Goal: Information Seeking & Learning: Learn about a topic

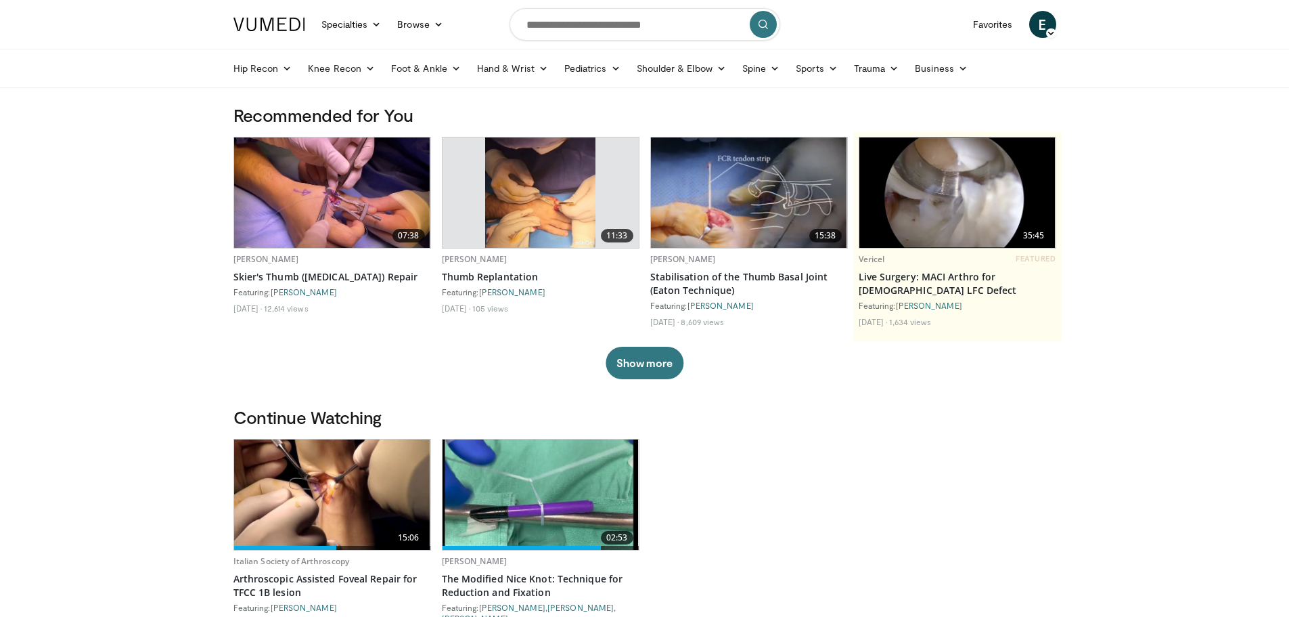
click at [548, 200] on img at bounding box center [540, 192] width 110 height 110
click at [619, 24] on input "Search topics, interventions" at bounding box center [645, 24] width 271 height 32
type input "**********"
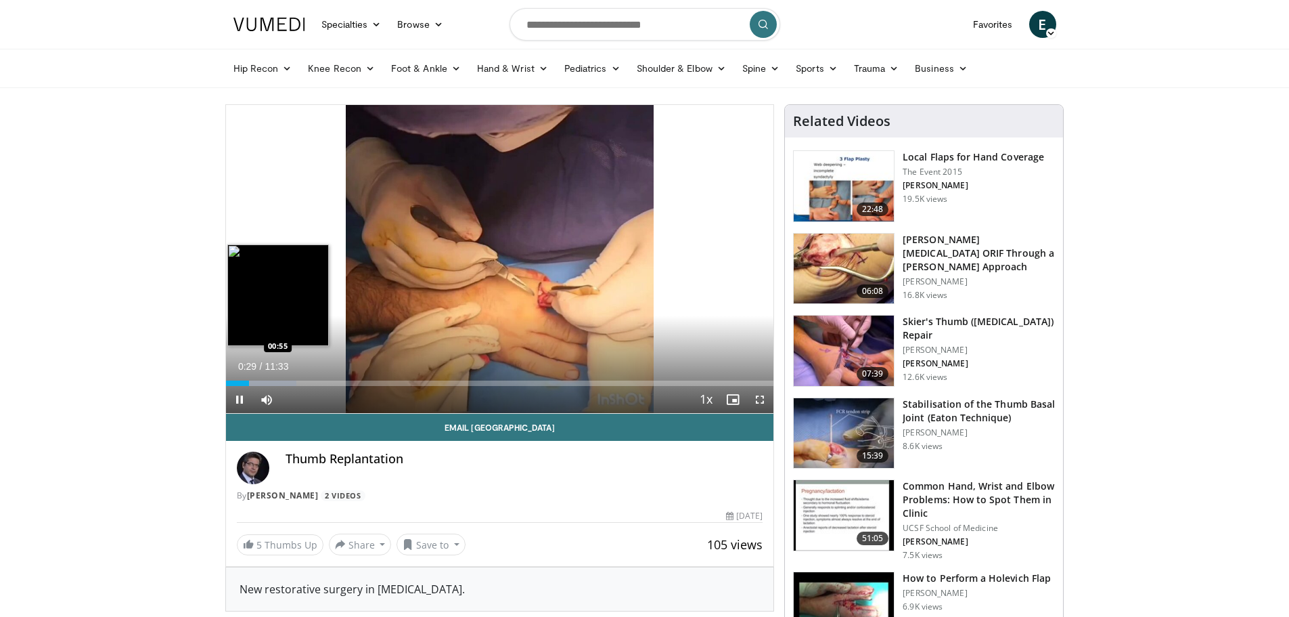
click at [269, 382] on div "Loaded : 12.94% 00:29 00:55" at bounding box center [500, 382] width 548 height 5
click at [290, 380] on div "Progress Bar" at bounding box center [289, 382] width 77 height 5
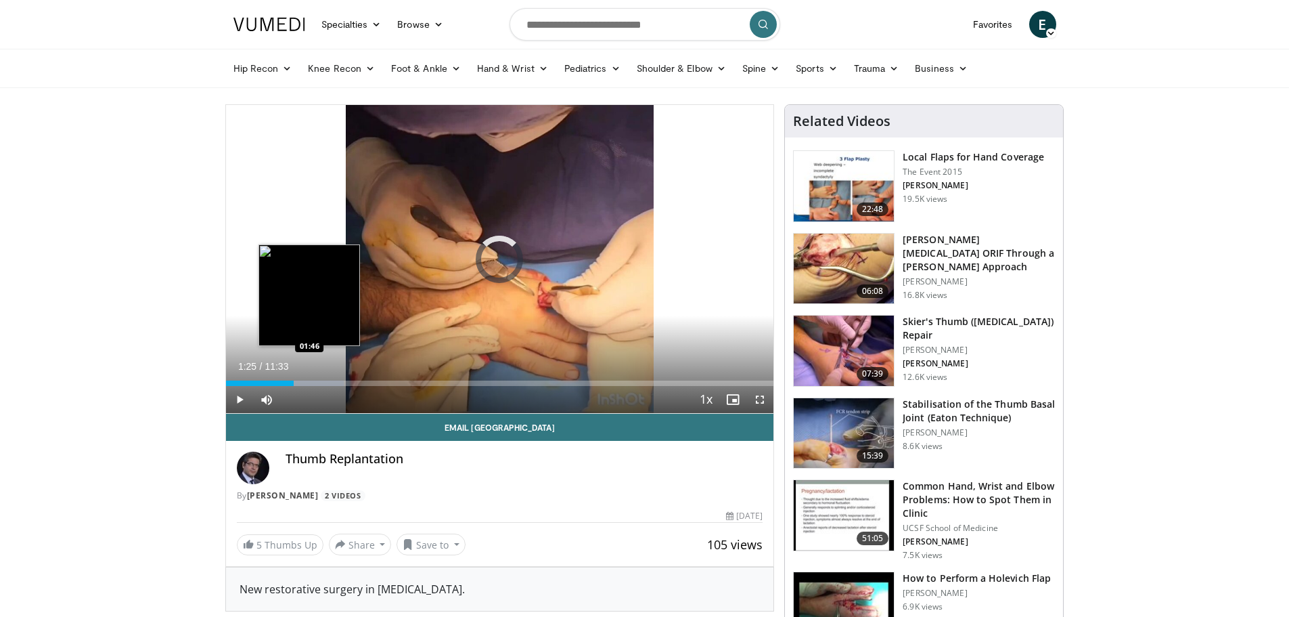
click at [309, 381] on div "Loaded : 21.58% 01:25 01:46" at bounding box center [500, 382] width 548 height 5
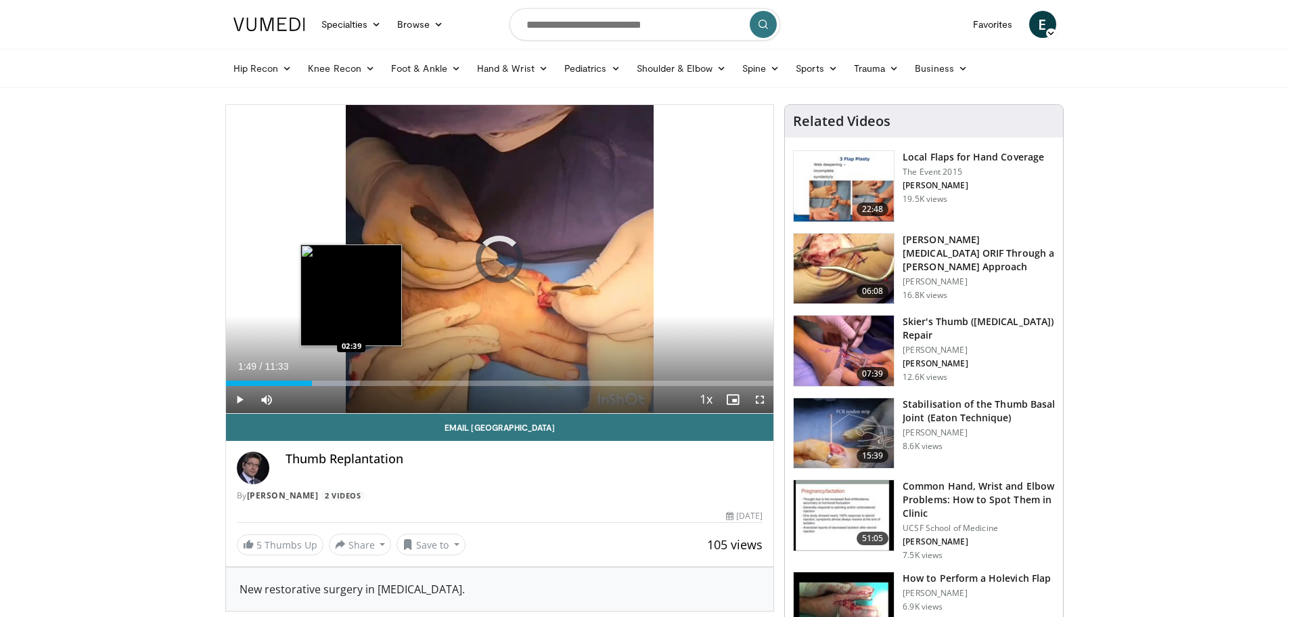
click at [352, 385] on div "Progress Bar" at bounding box center [324, 382] width 72 height 5
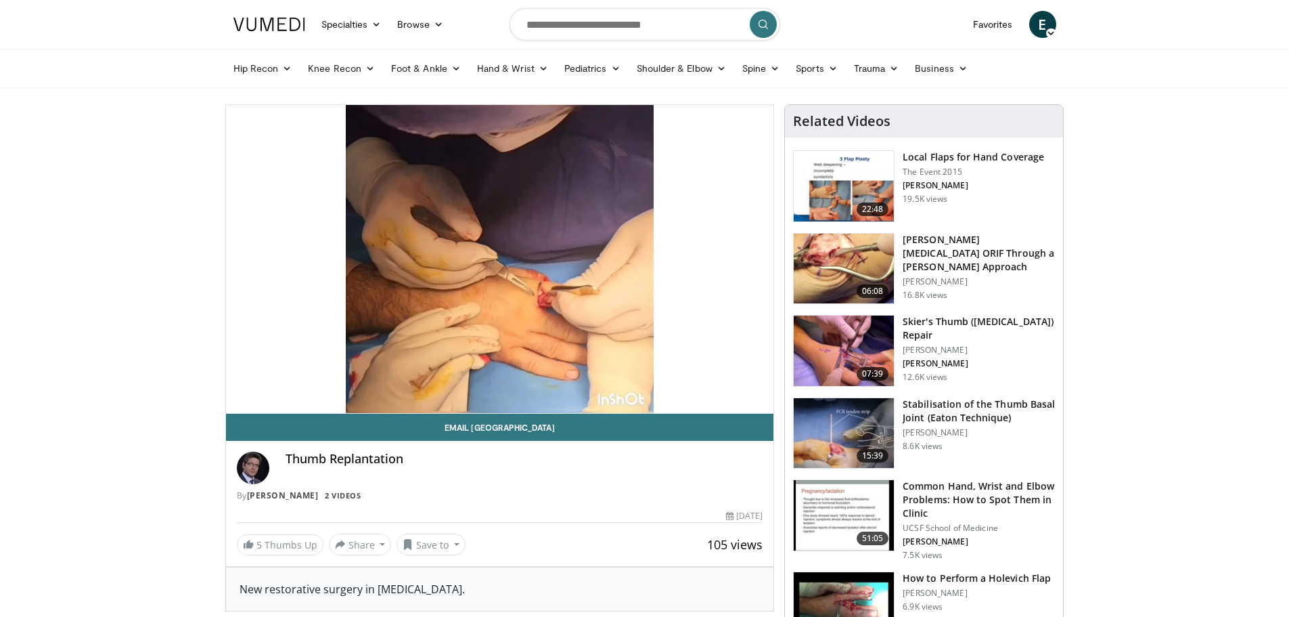
click at [394, 380] on div "10 seconds Tap to unmute" at bounding box center [500, 259] width 548 height 308
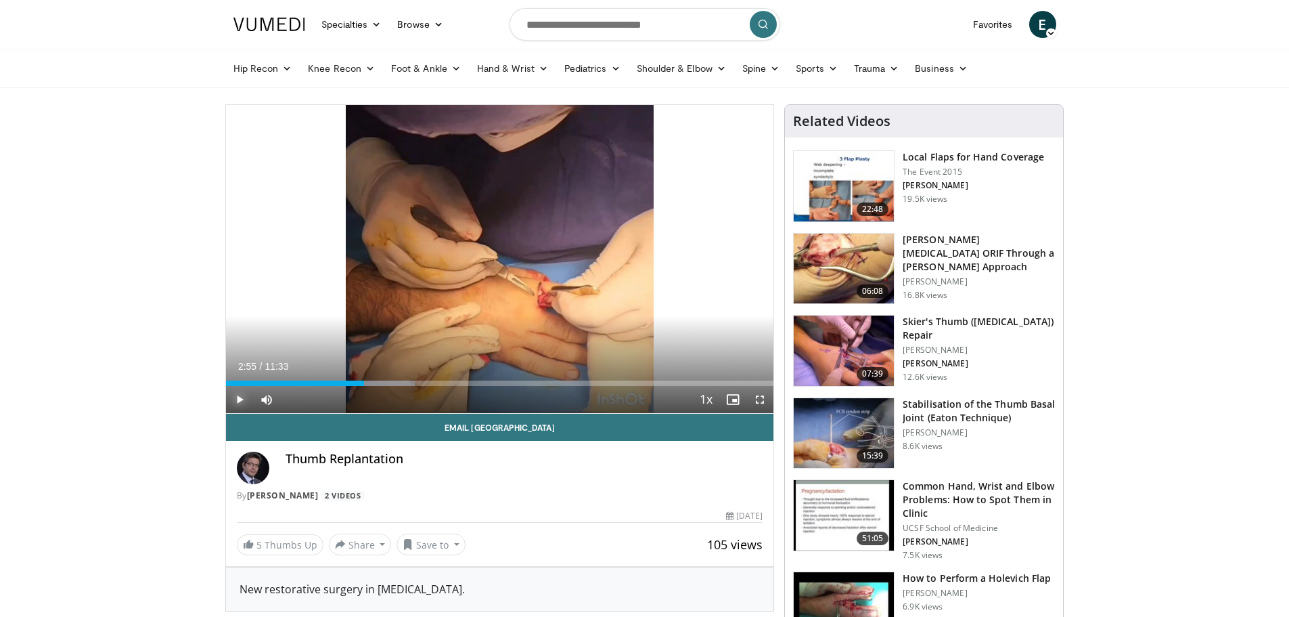
click at [243, 398] on span "Video Player" at bounding box center [239, 399] width 27 height 27
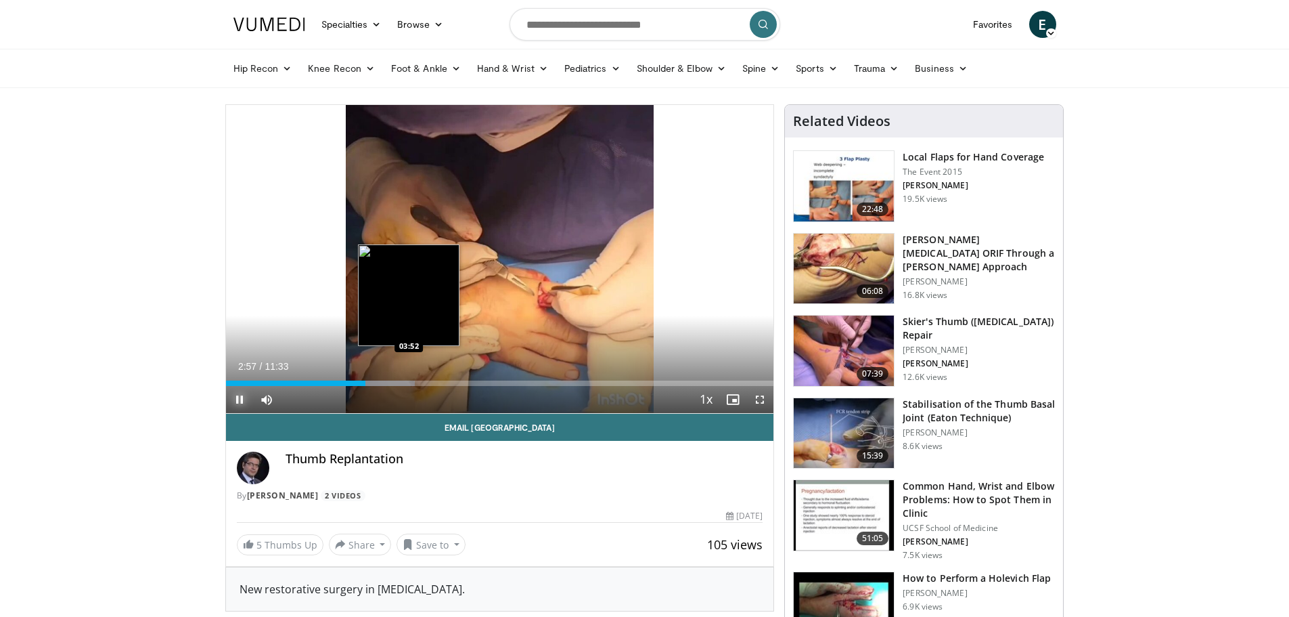
click at [409, 378] on div "Loaded : 34.53% 02:57 03:52" at bounding box center [500, 379] width 548 height 13
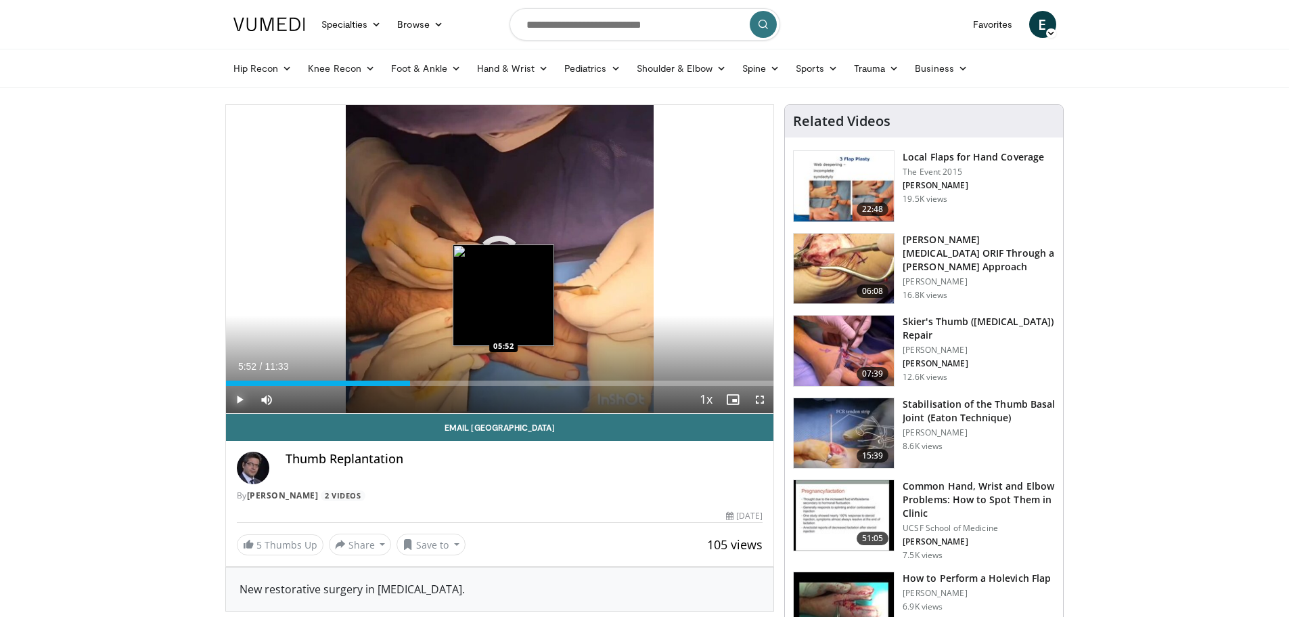
click at [504, 384] on div "Loaded : 0.00% 03:53 05:52" at bounding box center [500, 382] width 548 height 5
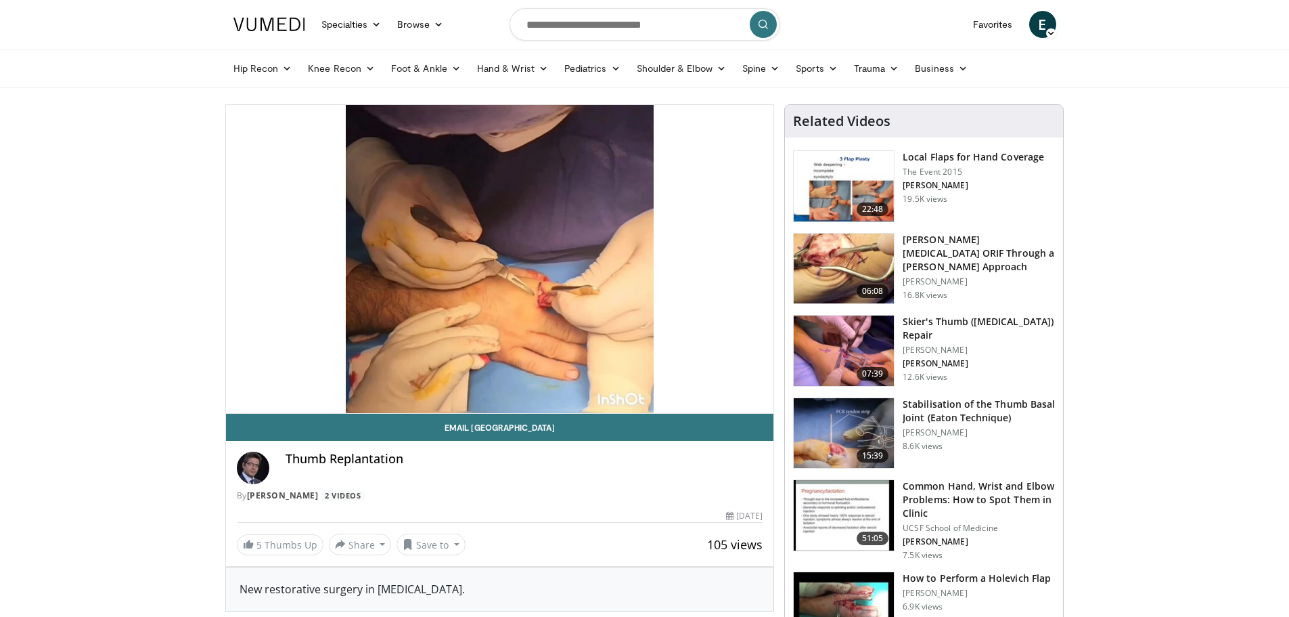
click at [605, 382] on div "10 seconds Tap to unmute" at bounding box center [500, 259] width 548 height 308
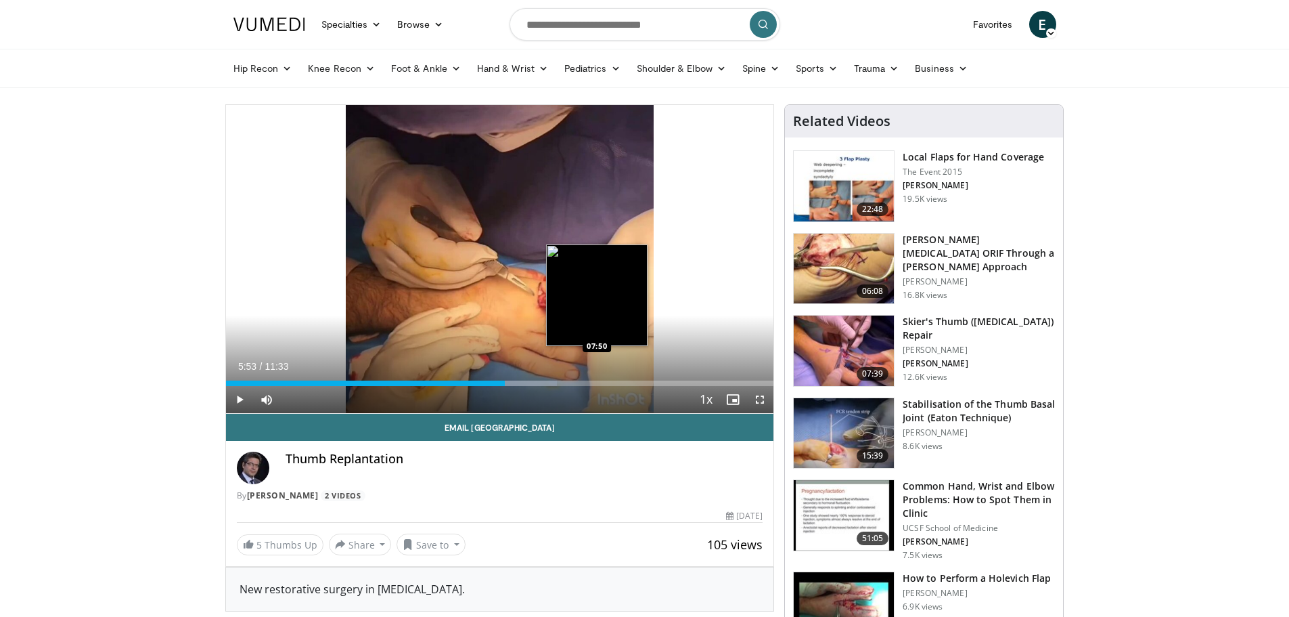
click at [597, 386] on div "Loaded : 60.44% 05:53 07:50" at bounding box center [500, 382] width 548 height 5
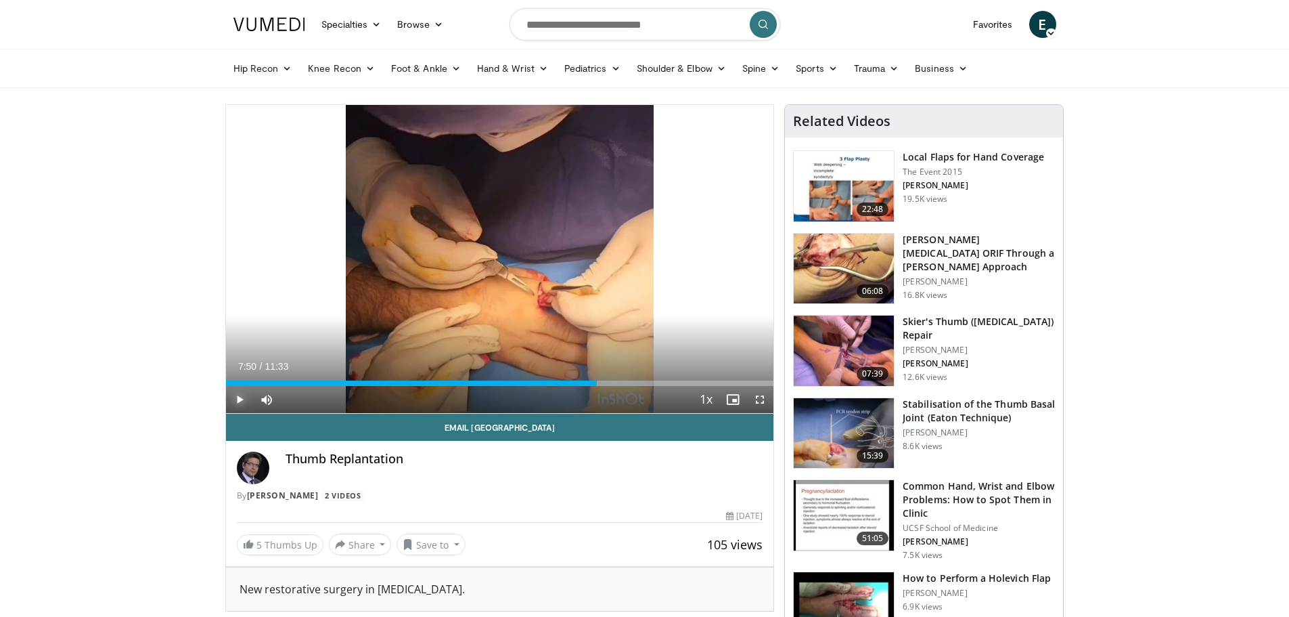
click at [239, 401] on span "Video Player" at bounding box center [239, 399] width 27 height 27
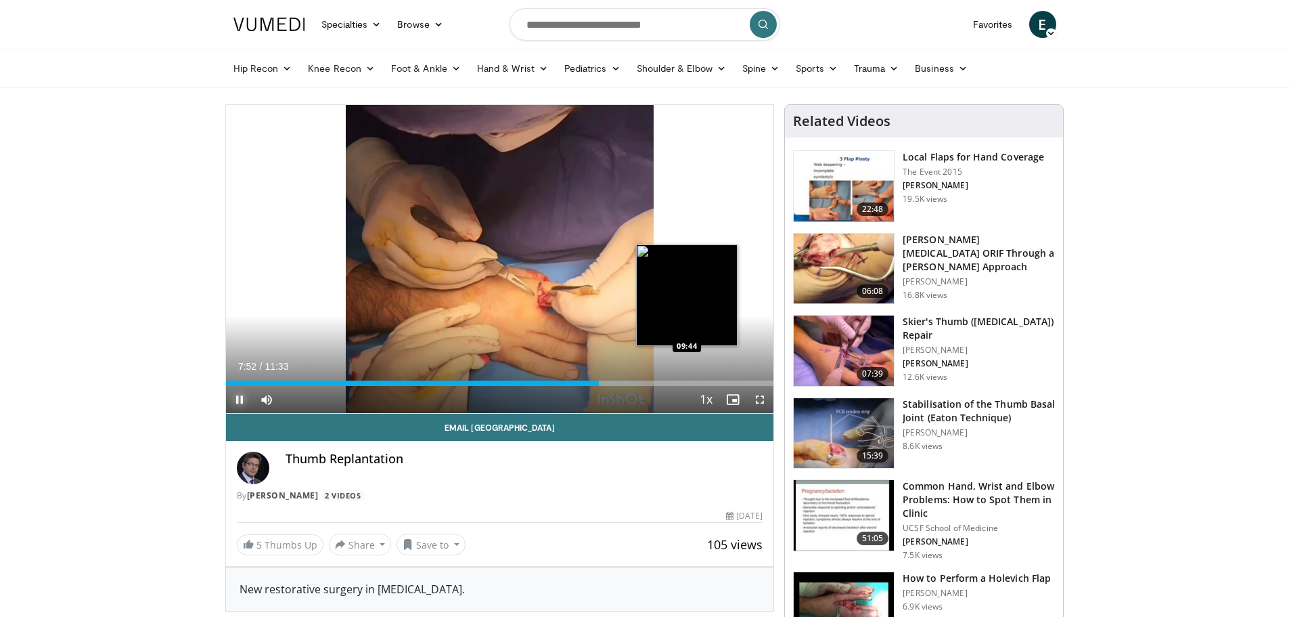
click at [688, 380] on div "Loaded : 77.71% 07:52 09:44" at bounding box center [500, 379] width 548 height 13
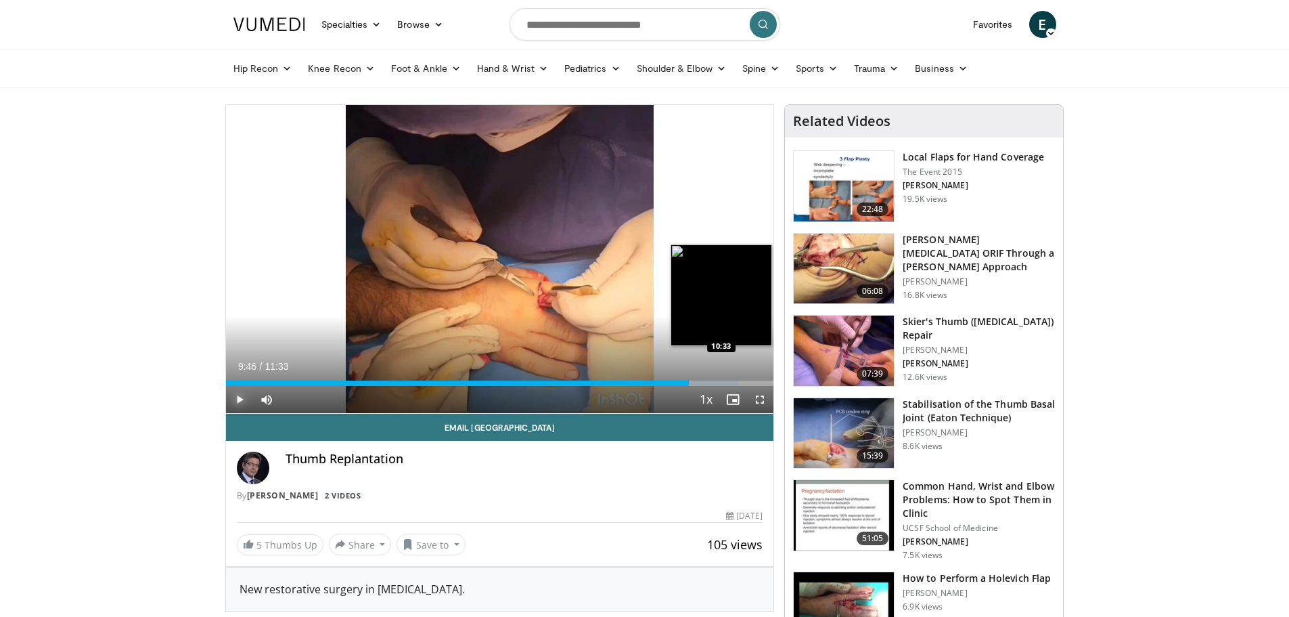
click at [726, 383] on div "Loaded : 93.54% 09:46 10:33" at bounding box center [500, 382] width 548 height 5
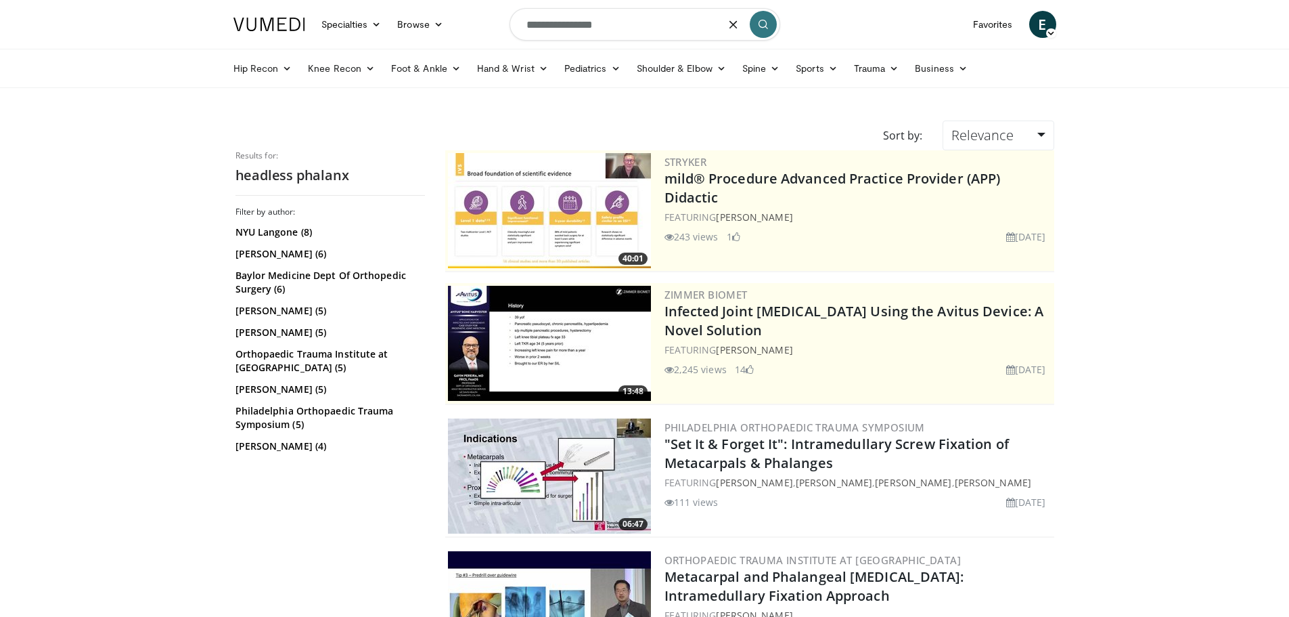
click at [584, 28] on input "**********" at bounding box center [645, 24] width 271 height 32
type input "**********"
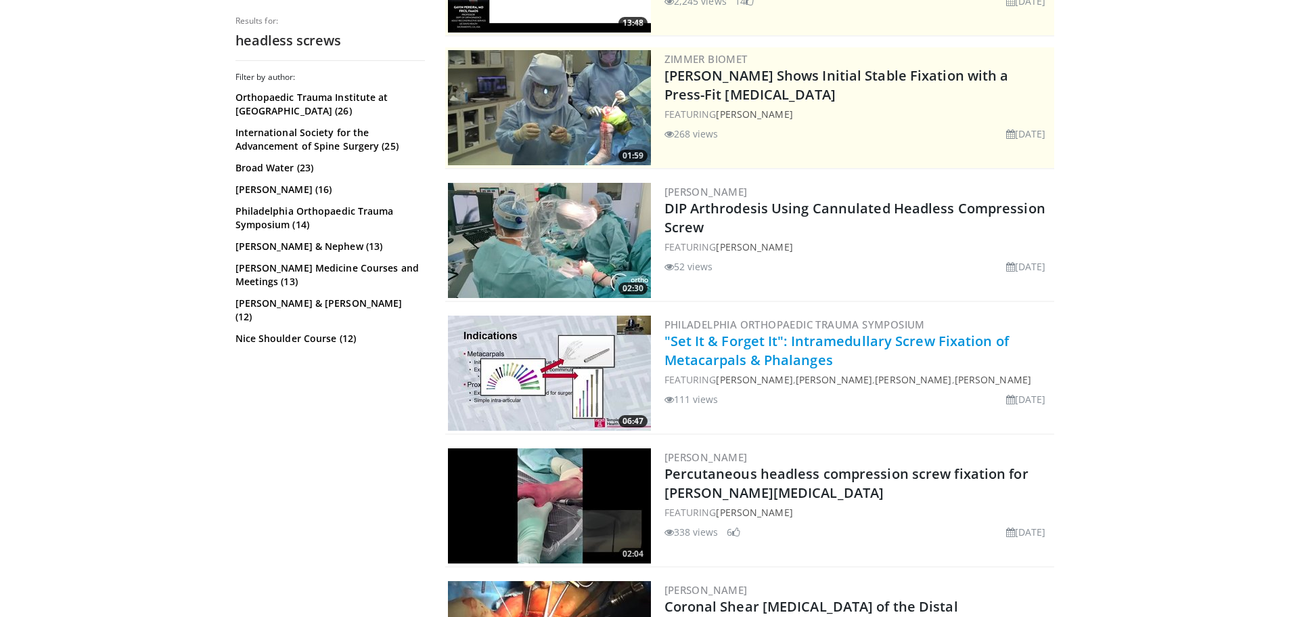
scroll to position [203, 0]
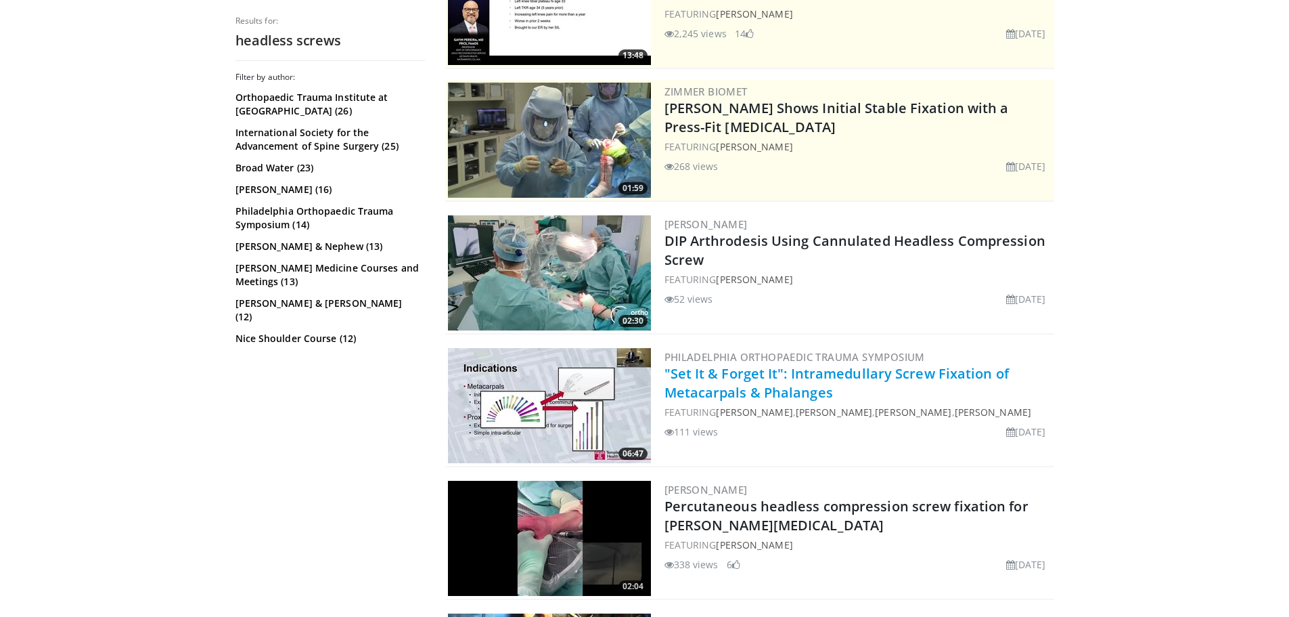
click at [680, 380] on link ""Set It & Forget It": Intramedullary Screw Fixation of Metacarpals & Phalanges" at bounding box center [837, 382] width 345 height 37
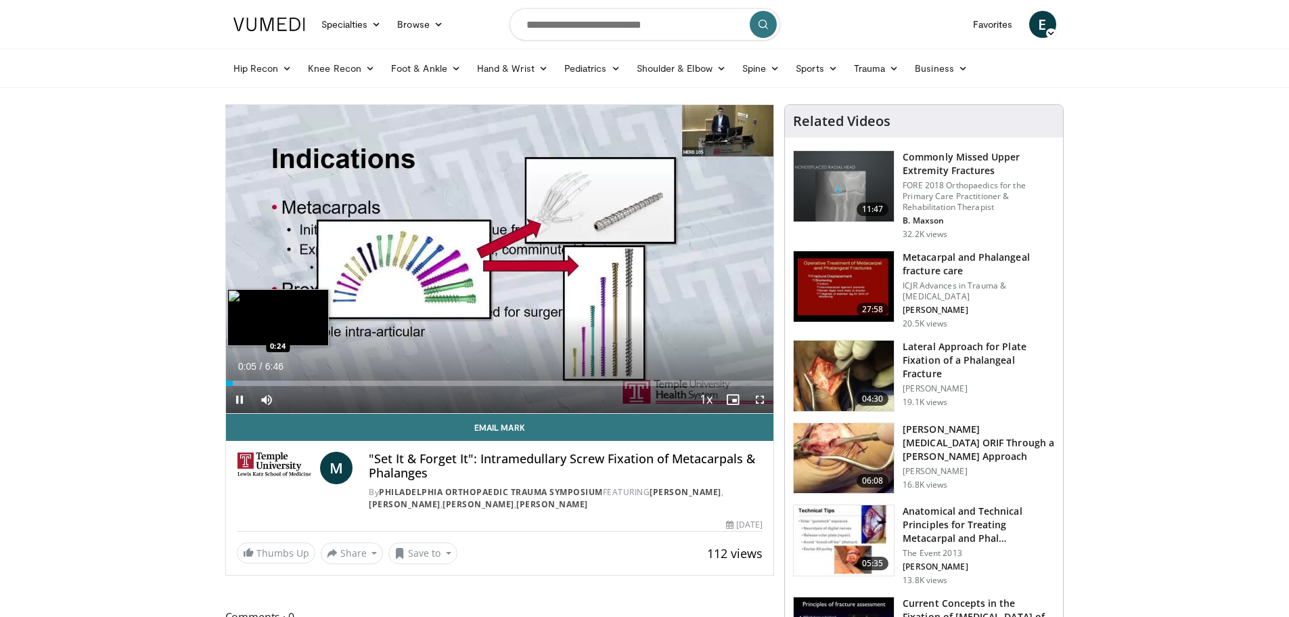
click at [259, 382] on div "Progress Bar" at bounding box center [259, 382] width 67 height 5
click at [293, 379] on div "Loaded : 17.26% 0:25 0:50" at bounding box center [500, 379] width 548 height 13
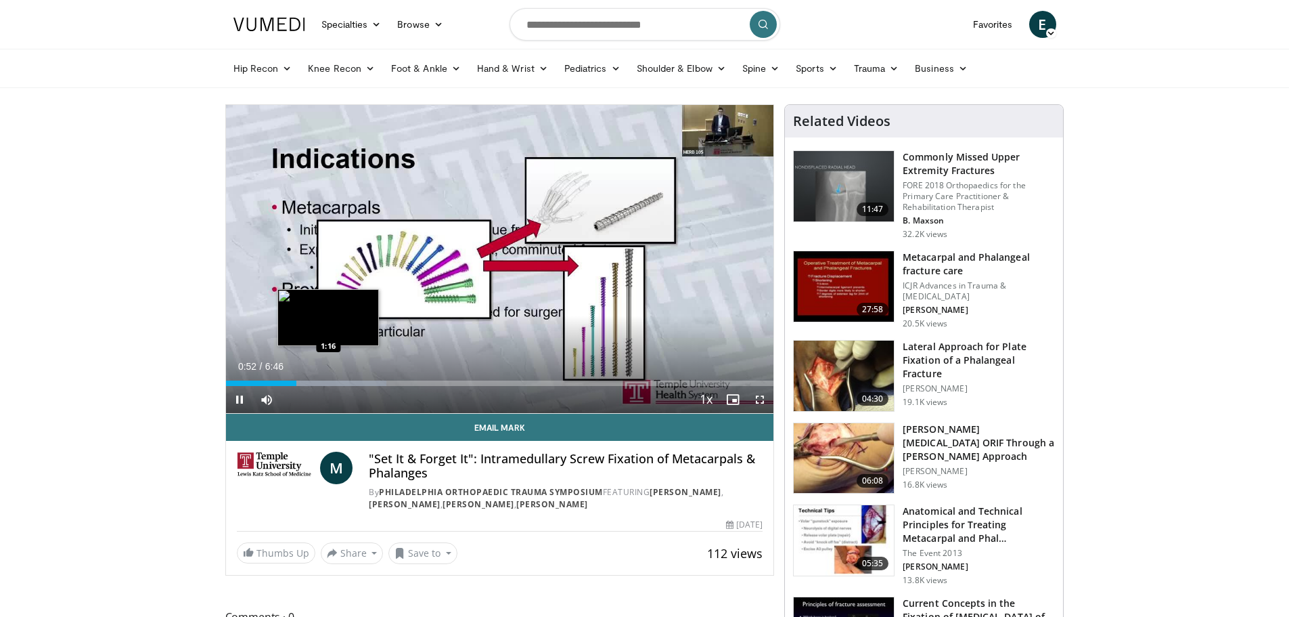
click at [328, 380] on div "Loaded : 29.29% 0:52 1:16" at bounding box center [500, 382] width 548 height 5
click at [362, 380] on div "Loaded : 34.18% 1:18 1:40" at bounding box center [500, 382] width 548 height 5
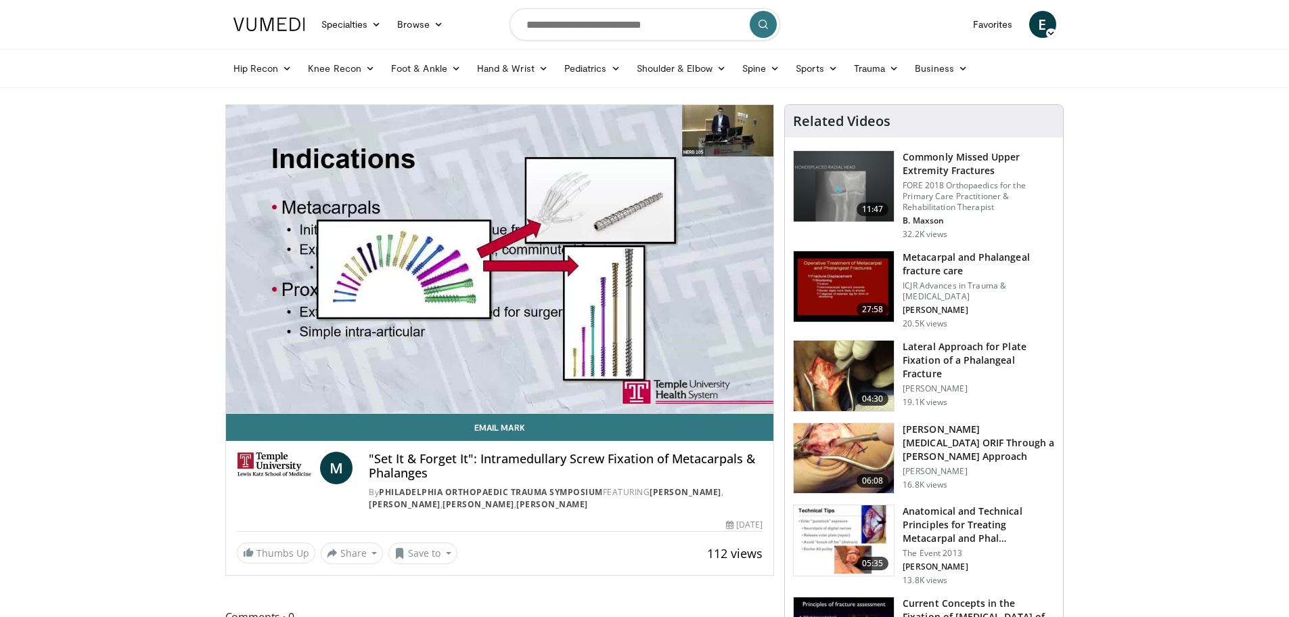
click at [422, 377] on div "10 seconds Tap to unmute" at bounding box center [500, 259] width 548 height 308
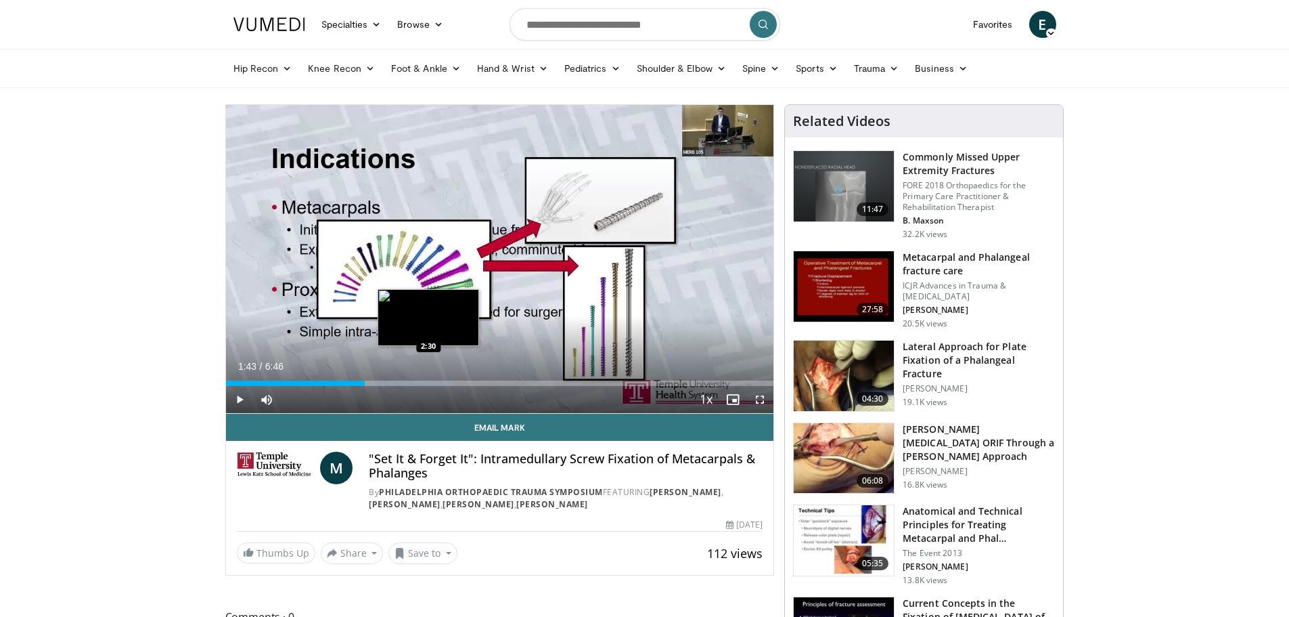
click at [427, 378] on div "Loaded : 41.51% 1:43 2:30" at bounding box center [500, 379] width 548 height 13
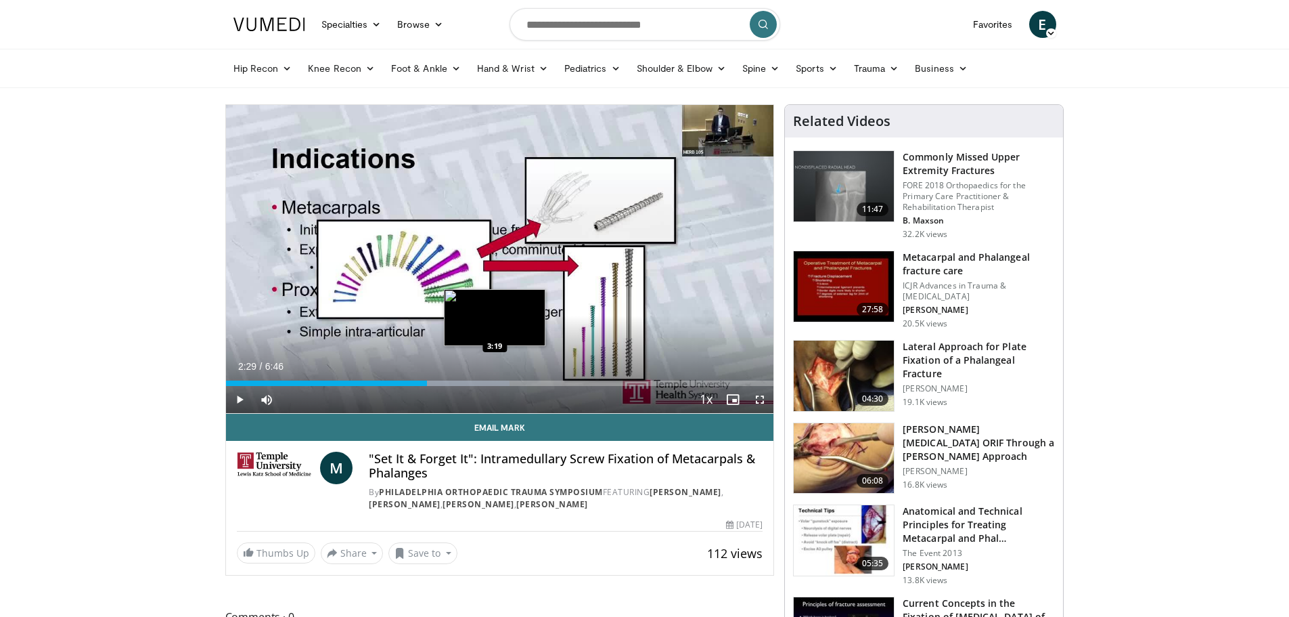
click at [495, 381] on div "Loaded : 51.77% 2:29 3:19" at bounding box center [500, 382] width 548 height 5
click at [537, 378] on div "Loaded : 64.09% 3:19 3:50" at bounding box center [500, 379] width 548 height 13
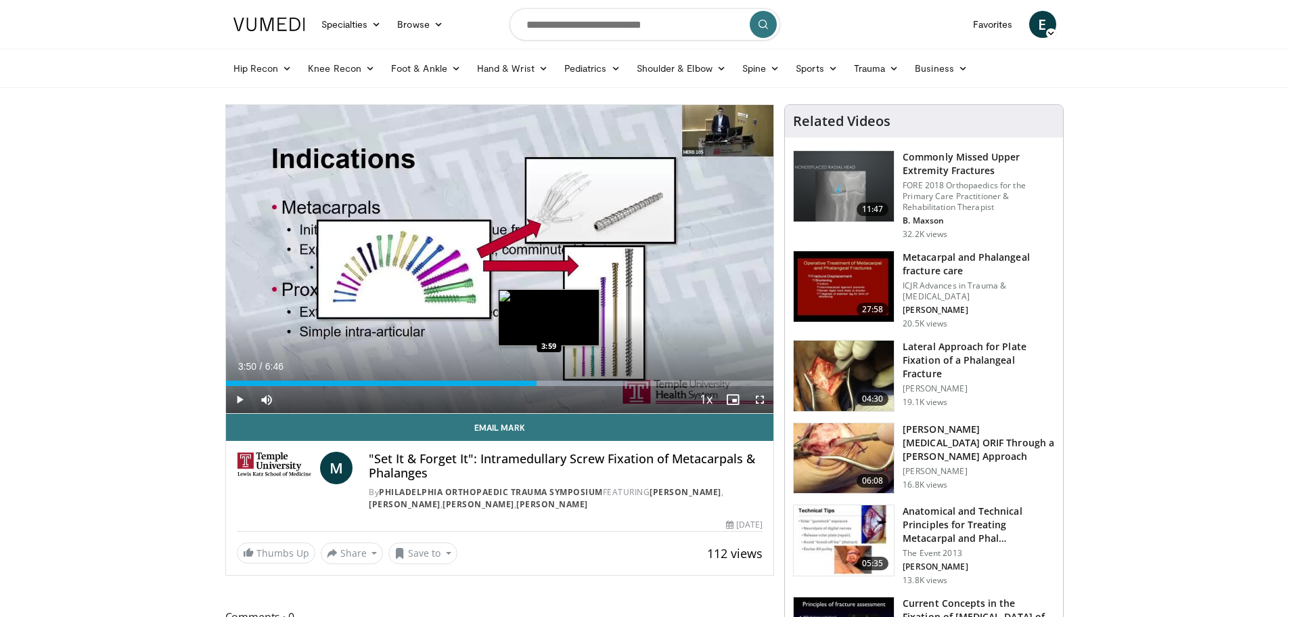
click at [551, 382] on div "Progress Bar" at bounding box center [563, 382] width 129 height 5
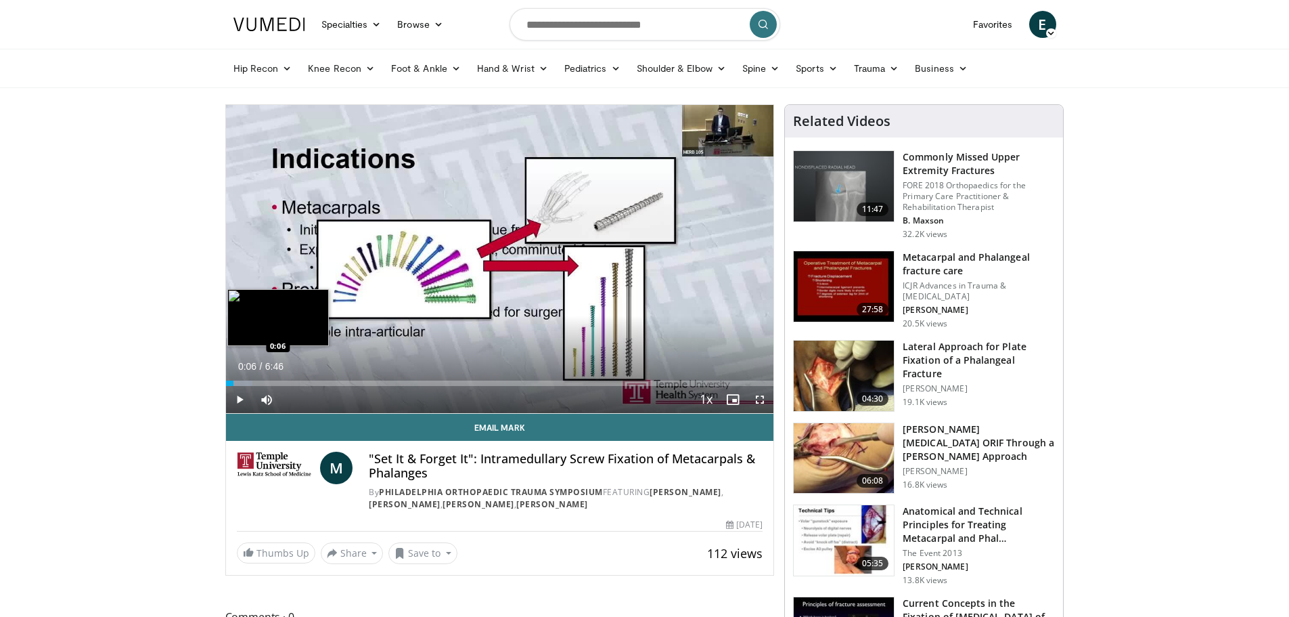
click at [234, 380] on div "0:06" at bounding box center [230, 382] width 8 height 5
click at [238, 400] on span "Video Player" at bounding box center [239, 399] width 27 height 27
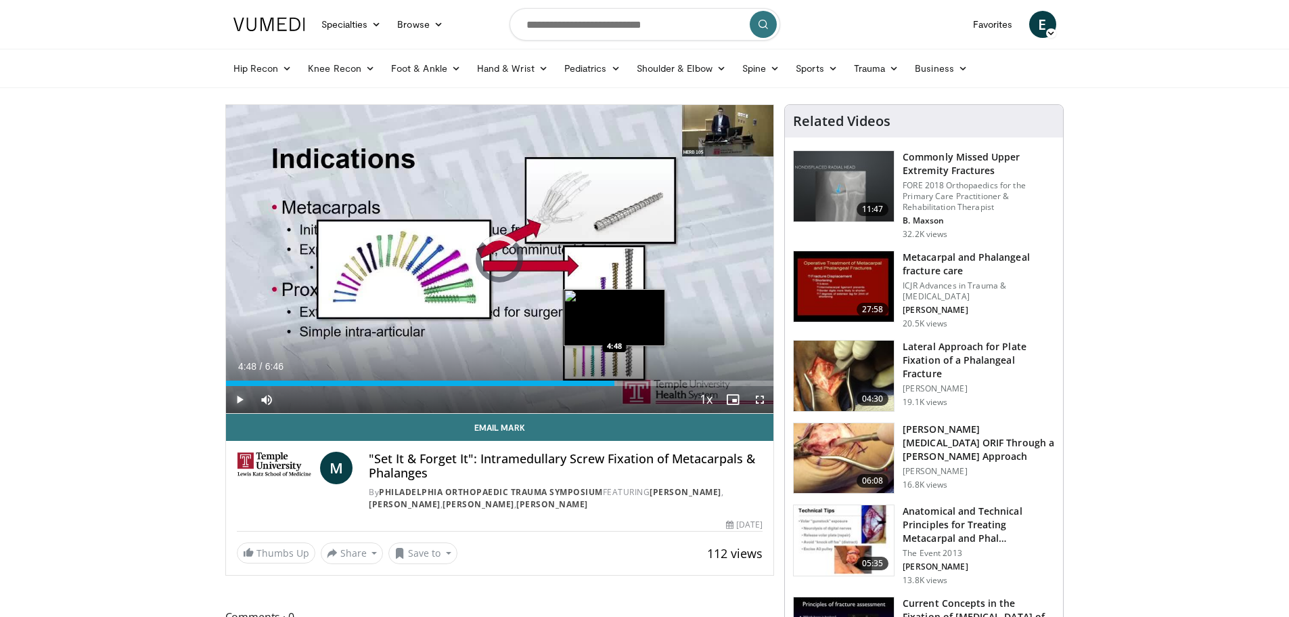
click at [615, 384] on div "Loaded : 71.49% 0:07 4:48" at bounding box center [500, 382] width 548 height 5
click at [620, 382] on div "5:02" at bounding box center [430, 382] width 408 height 5
click at [602, 384] on div "4:53" at bounding box center [423, 382] width 395 height 5
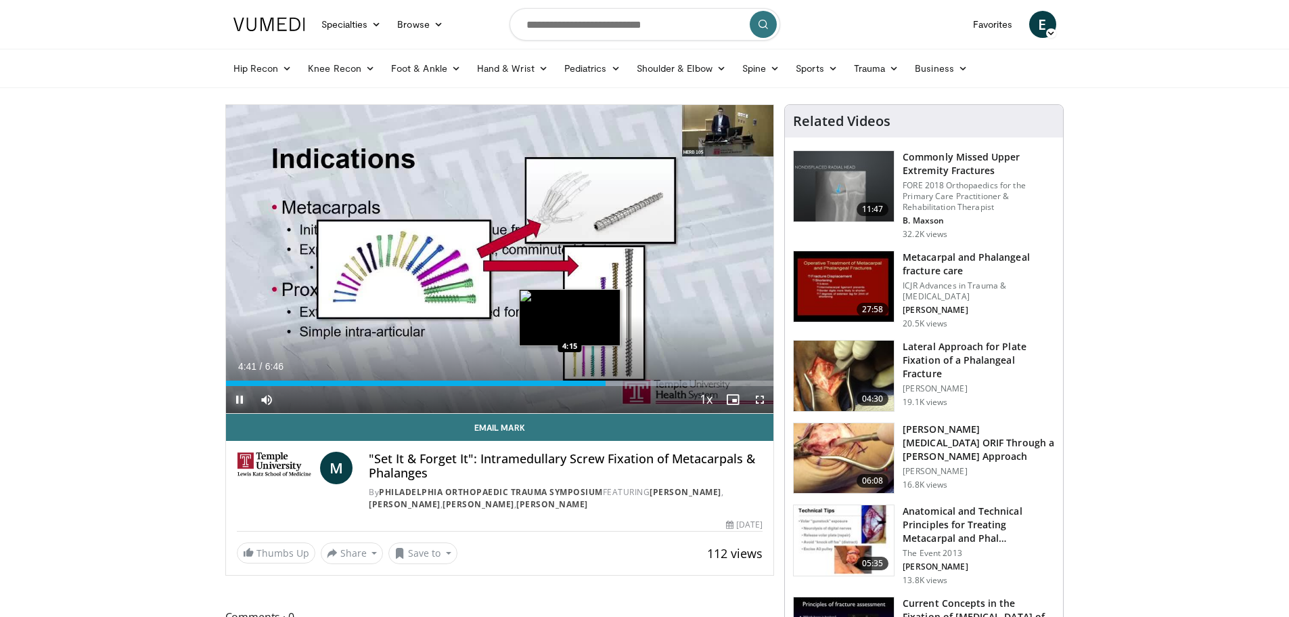
click at [570, 382] on div "4:41" at bounding box center [416, 382] width 380 height 5
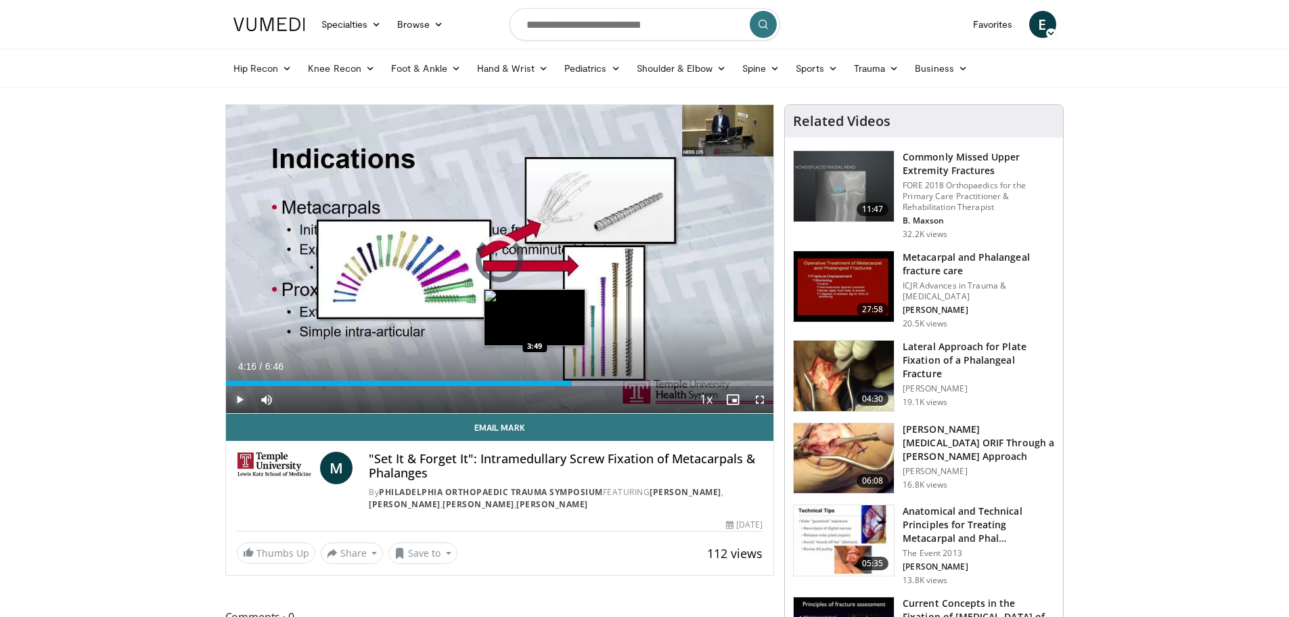
click at [535, 384] on div "4:16" at bounding box center [399, 382] width 347 height 5
click at [526, 382] on div "3:57" at bounding box center [386, 382] width 320 height 5
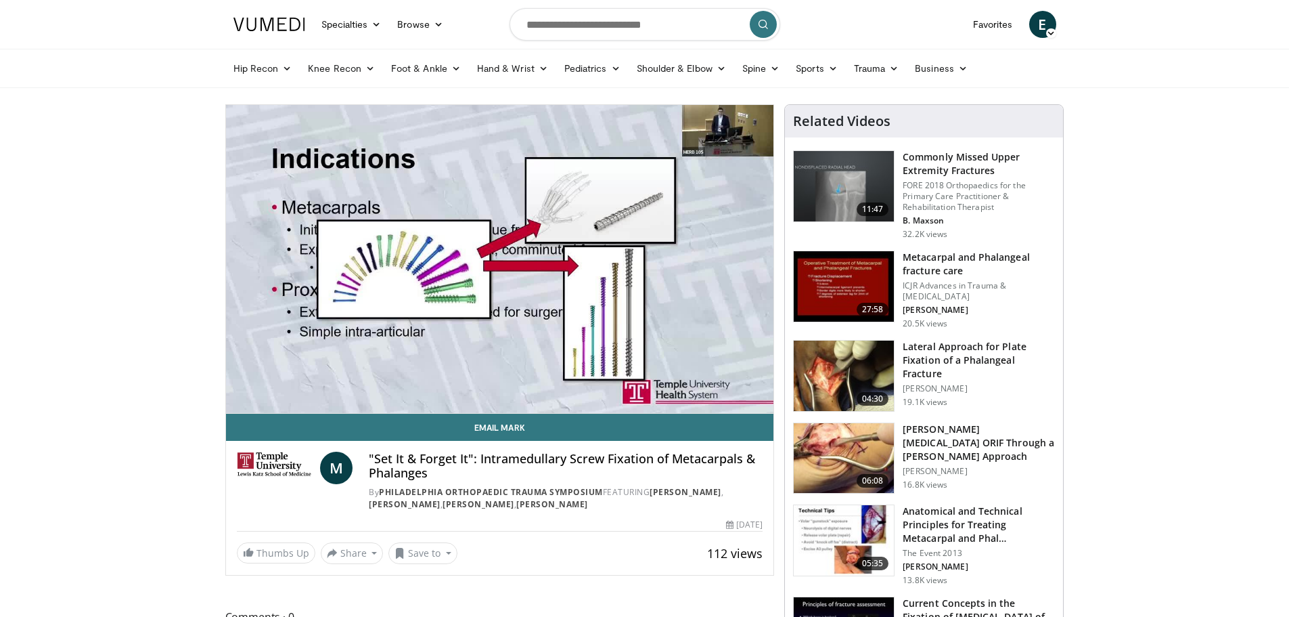
click at [666, 379] on div "10 seconds Tap to unmute" at bounding box center [500, 259] width 548 height 308
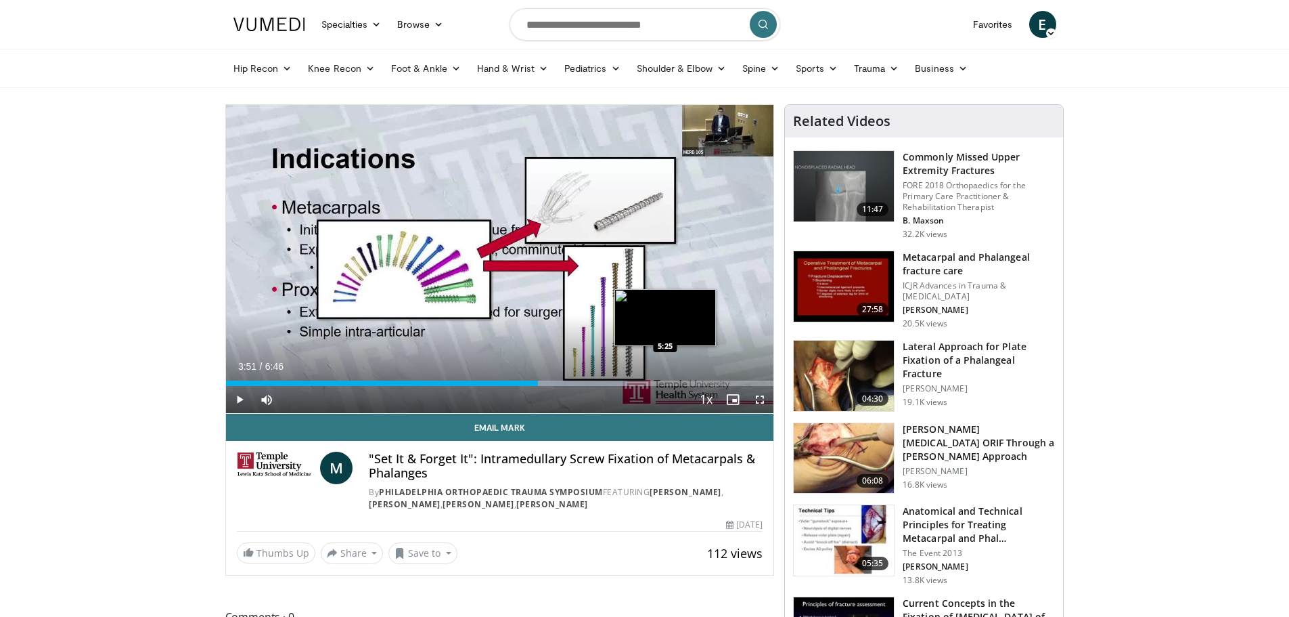
click at [665, 382] on div "Loaded : 73.27% 3:51 5:25" at bounding box center [500, 382] width 548 height 5
click at [699, 378] on div "Loaded : 95.25% 5:25 5:50" at bounding box center [500, 379] width 548 height 13
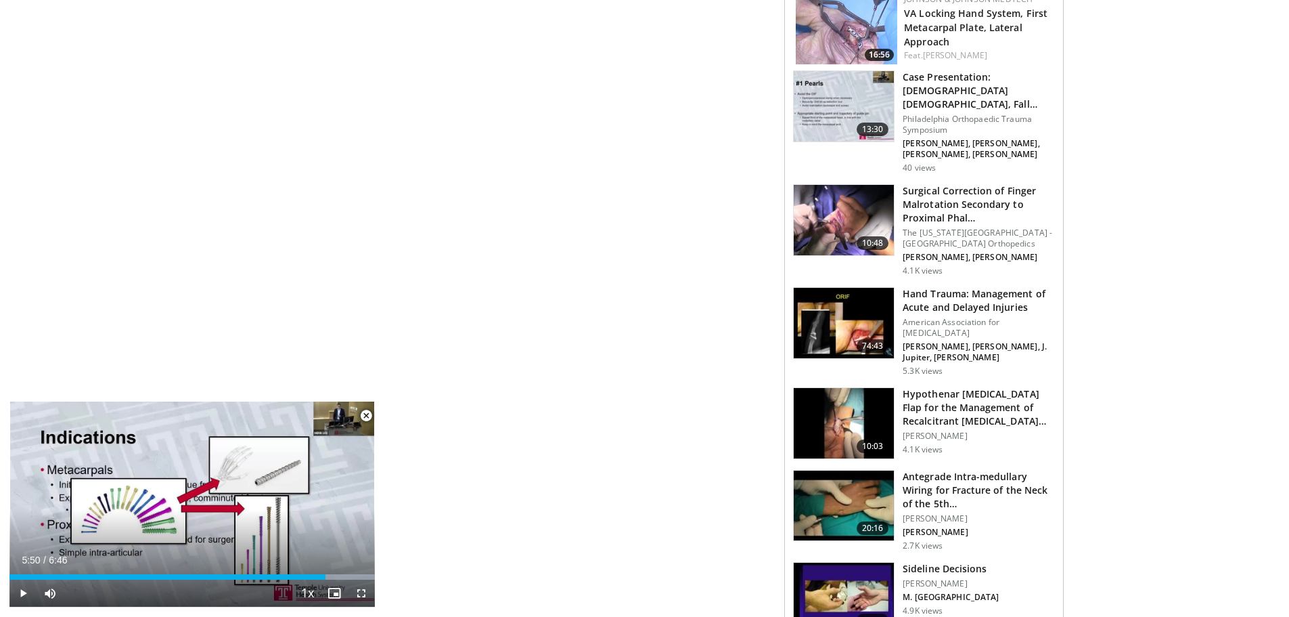
scroll to position [1421, 0]
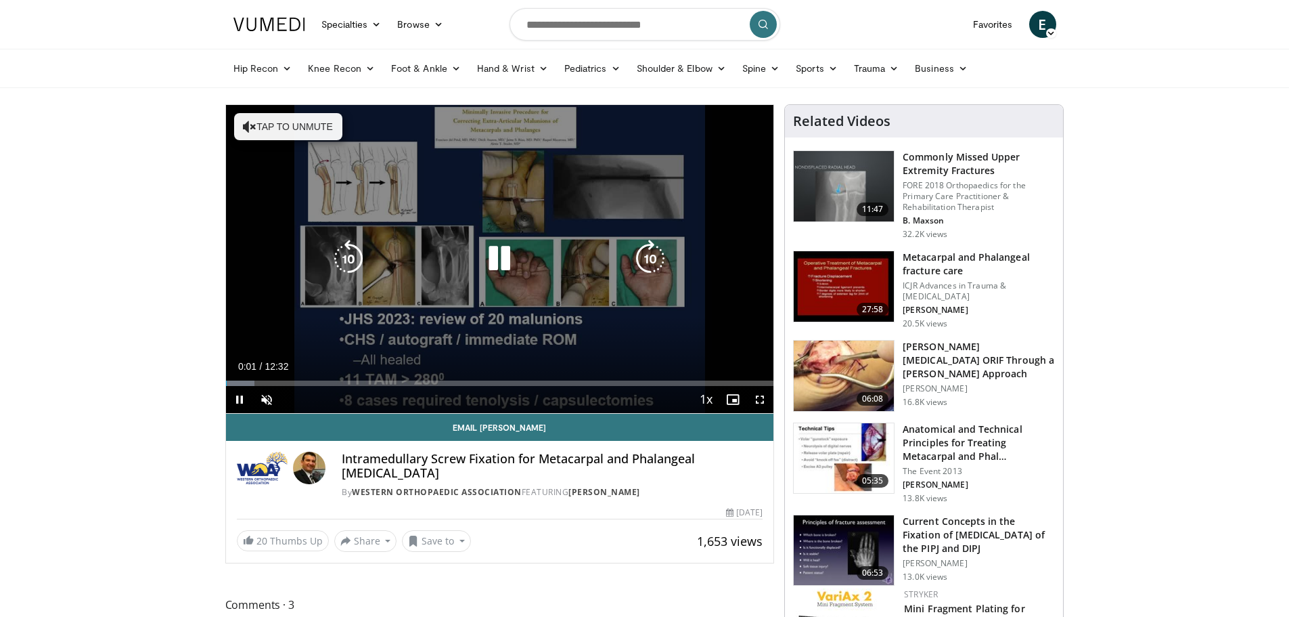
click at [489, 285] on div "10 seconds Tap to unmute" at bounding box center [500, 259] width 548 height 308
click at [491, 269] on icon "Video Player" at bounding box center [500, 259] width 38 height 38
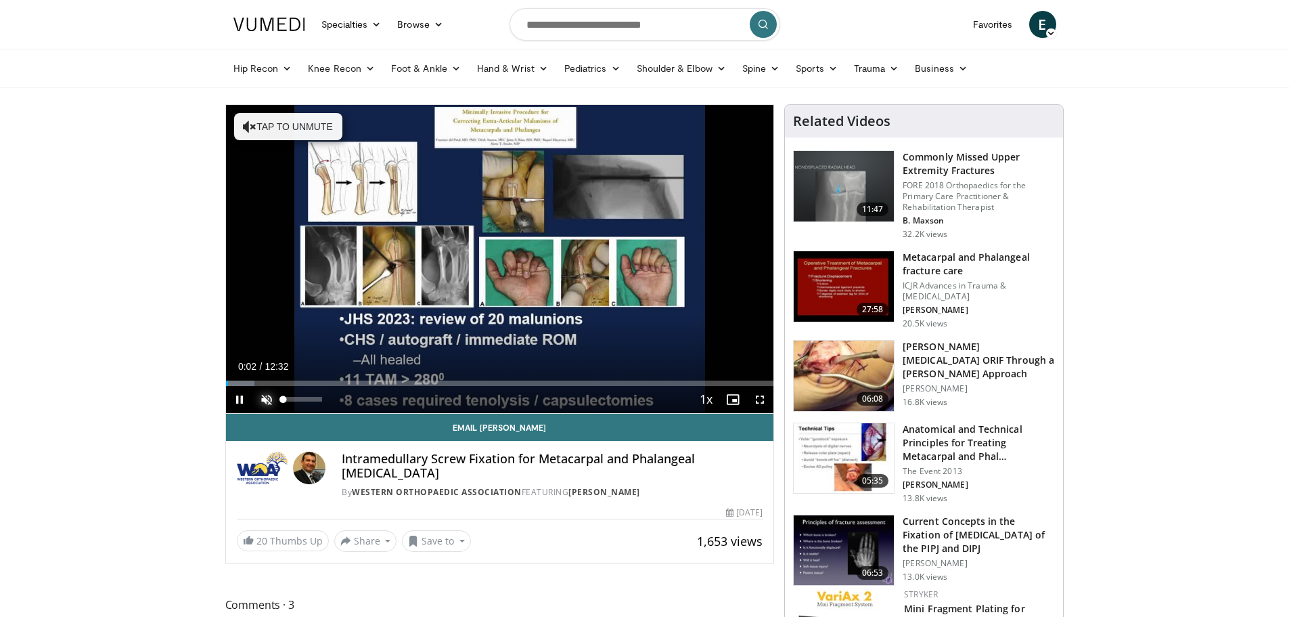
click at [265, 397] on span "Video Player" at bounding box center [266, 399] width 27 height 27
click at [250, 381] on div "Loaded : 6.59% 00:33 00:33" at bounding box center [500, 382] width 548 height 5
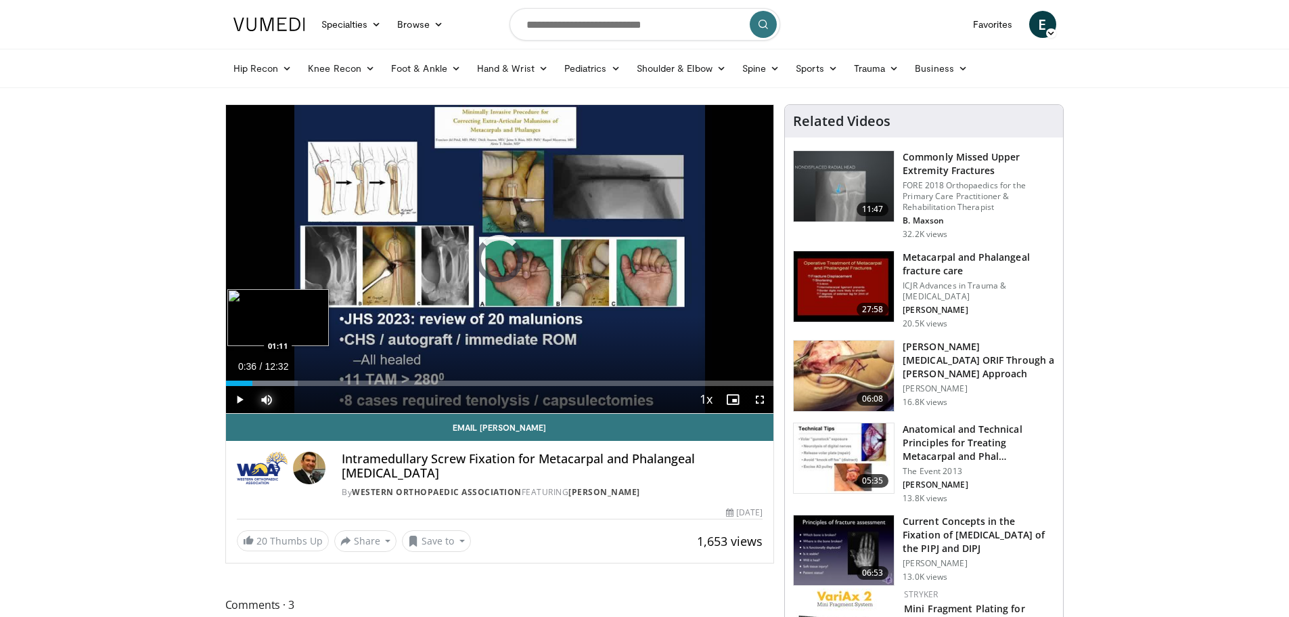
click at [278, 382] on div "Progress Bar" at bounding box center [264, 382] width 68 height 5
click at [312, 380] on div "Progress Bar" at bounding box center [292, 382] width 69 height 5
click at [338, 382] on div "Loaded : 23.94% 02:00 02:33" at bounding box center [500, 382] width 548 height 5
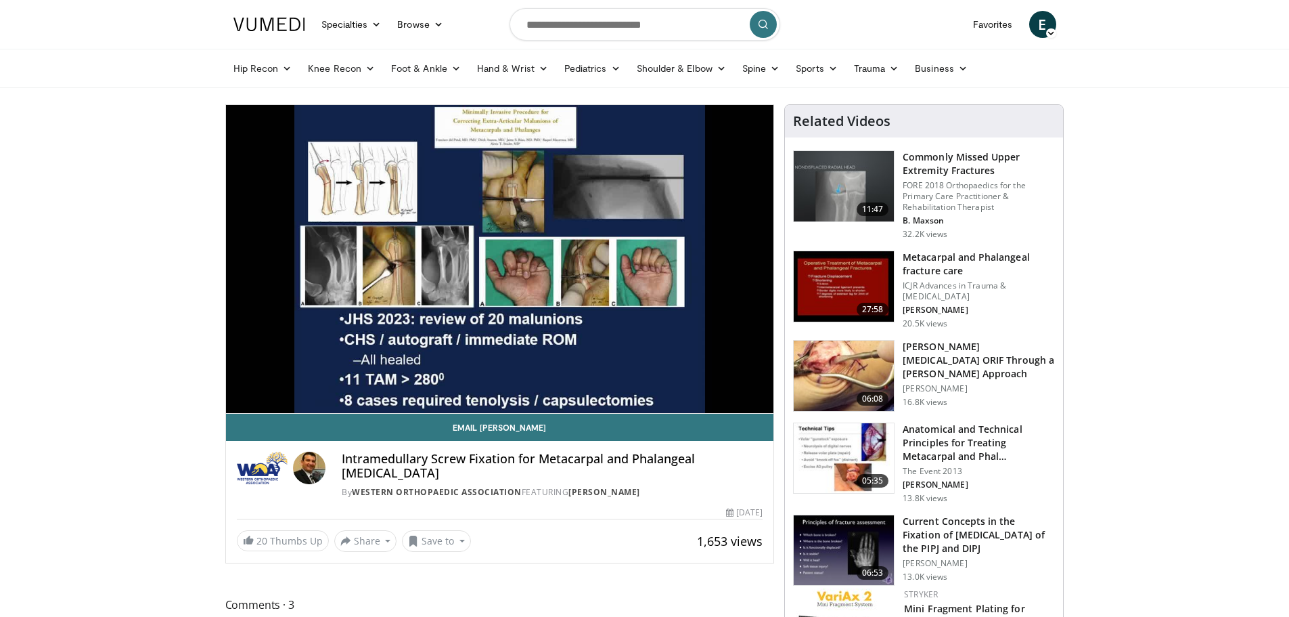
click at [363, 382] on video-js "**********" at bounding box center [500, 259] width 548 height 309
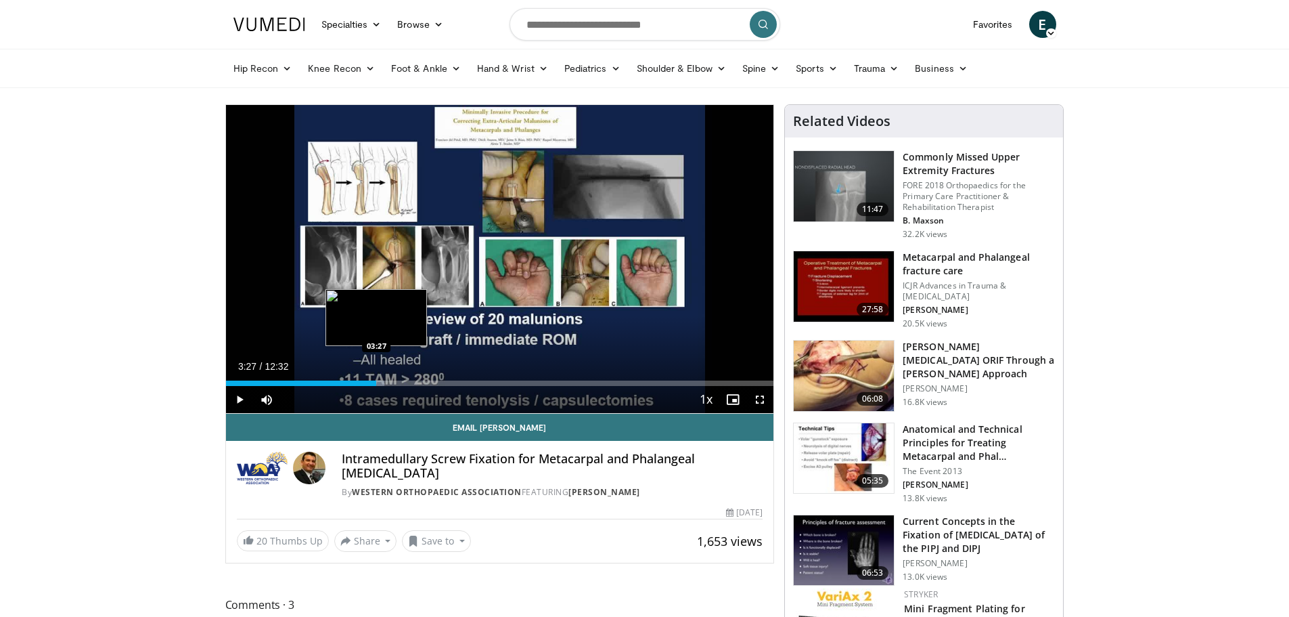
click at [376, 383] on div "Loaded : 29.01% 02:38 03:27" at bounding box center [500, 382] width 548 height 5
click at [407, 384] on div "Loaded : 35.90% 04:08 04:08" at bounding box center [500, 382] width 548 height 5
click at [435, 382] on div "Loaded : 42.20% 04:14 04:47" at bounding box center [500, 382] width 548 height 5
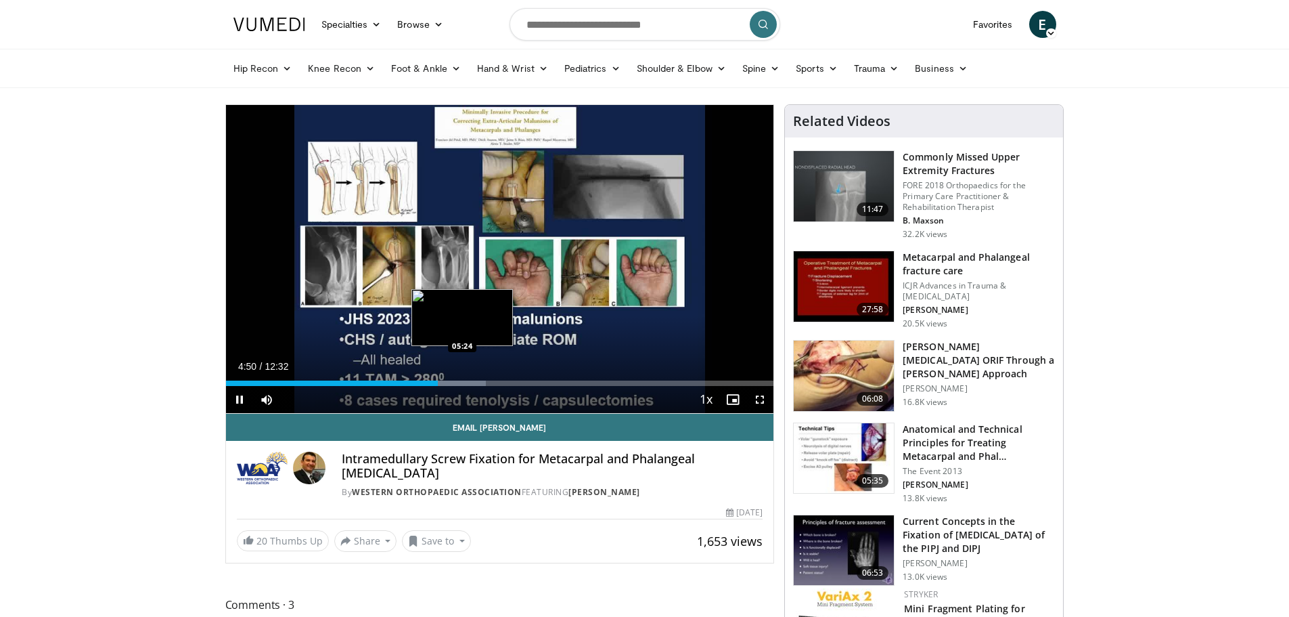
click at [463, 382] on div "Progress Bar" at bounding box center [451, 382] width 69 height 5
click at [491, 382] on div "Loaded : 51.86% 05:28 05:58" at bounding box center [500, 382] width 548 height 5
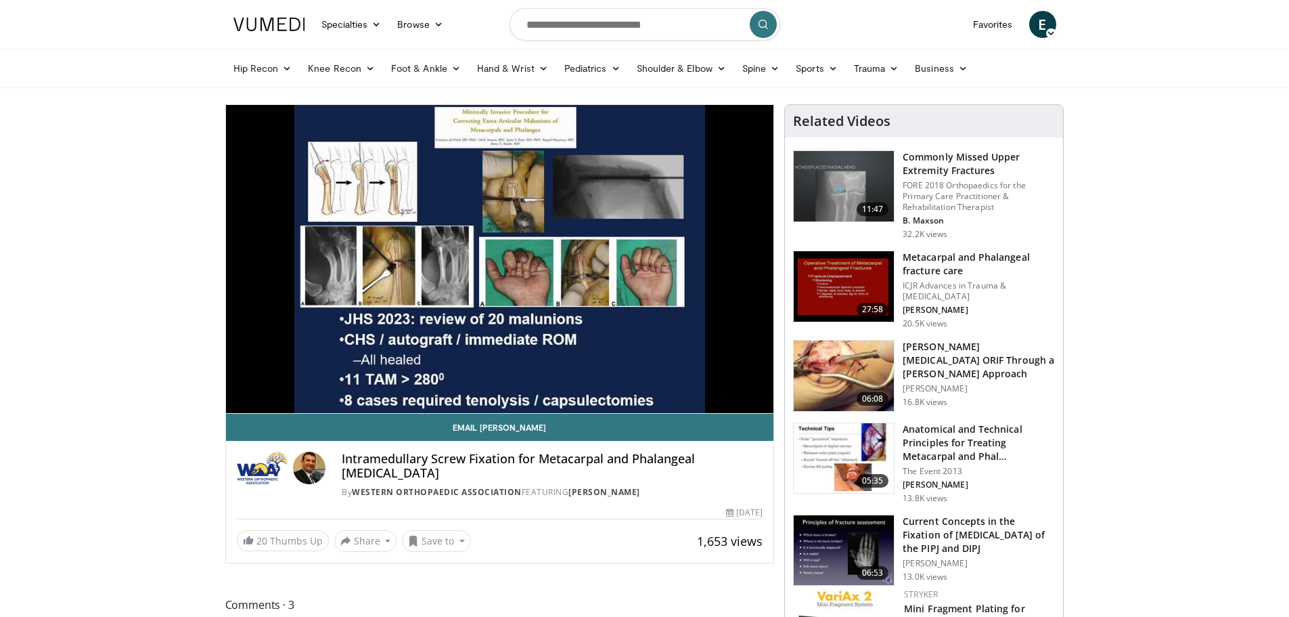
click at [512, 383] on video-js "**********" at bounding box center [500, 259] width 548 height 309
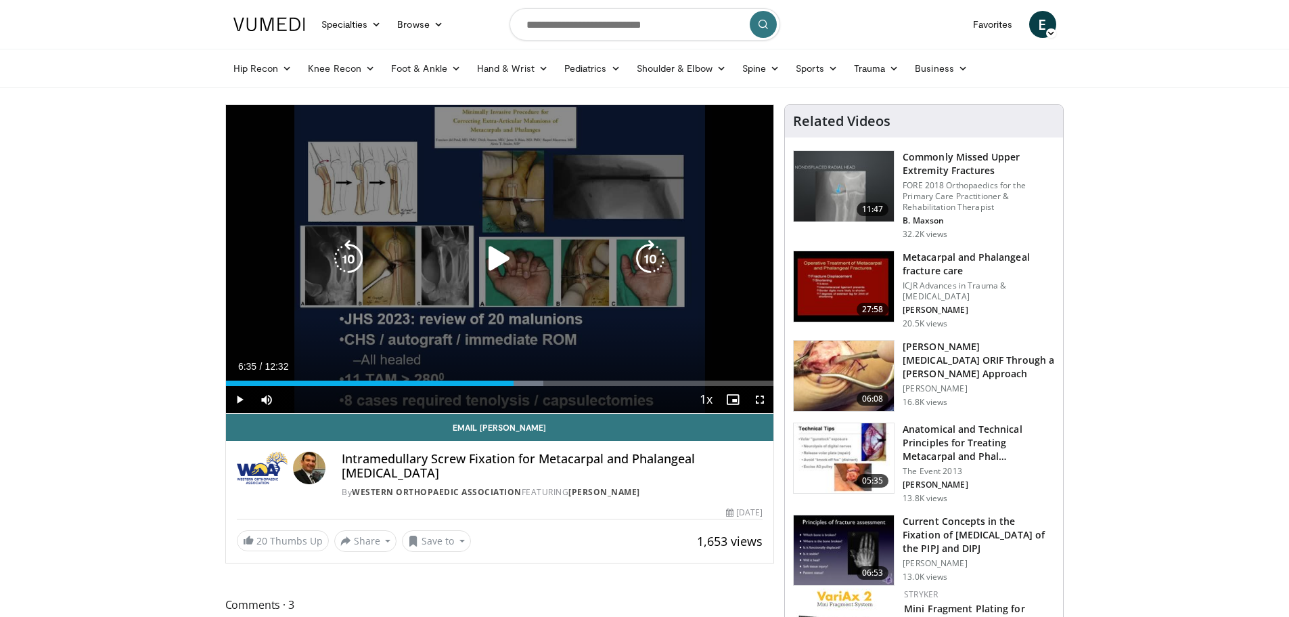
click at [514, 382] on div "Progress Bar" at bounding box center [509, 382] width 69 height 5
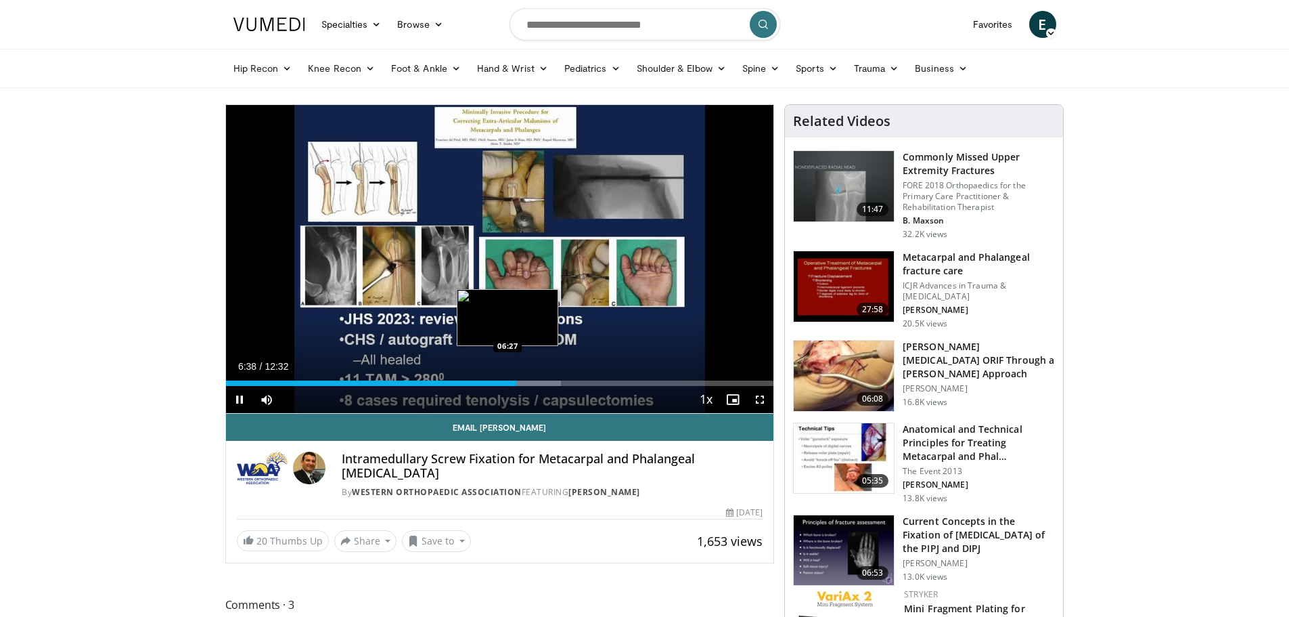
click at [508, 384] on div "06:38" at bounding box center [371, 382] width 290 height 5
click at [540, 381] on div "Loaded : 64.63% 07:10 07:10" at bounding box center [500, 382] width 548 height 5
click at [555, 384] on div "Progress Bar" at bounding box center [552, 382] width 68 height 5
click at [567, 385] on div "Progress Bar" at bounding box center [567, 382] width 68 height 5
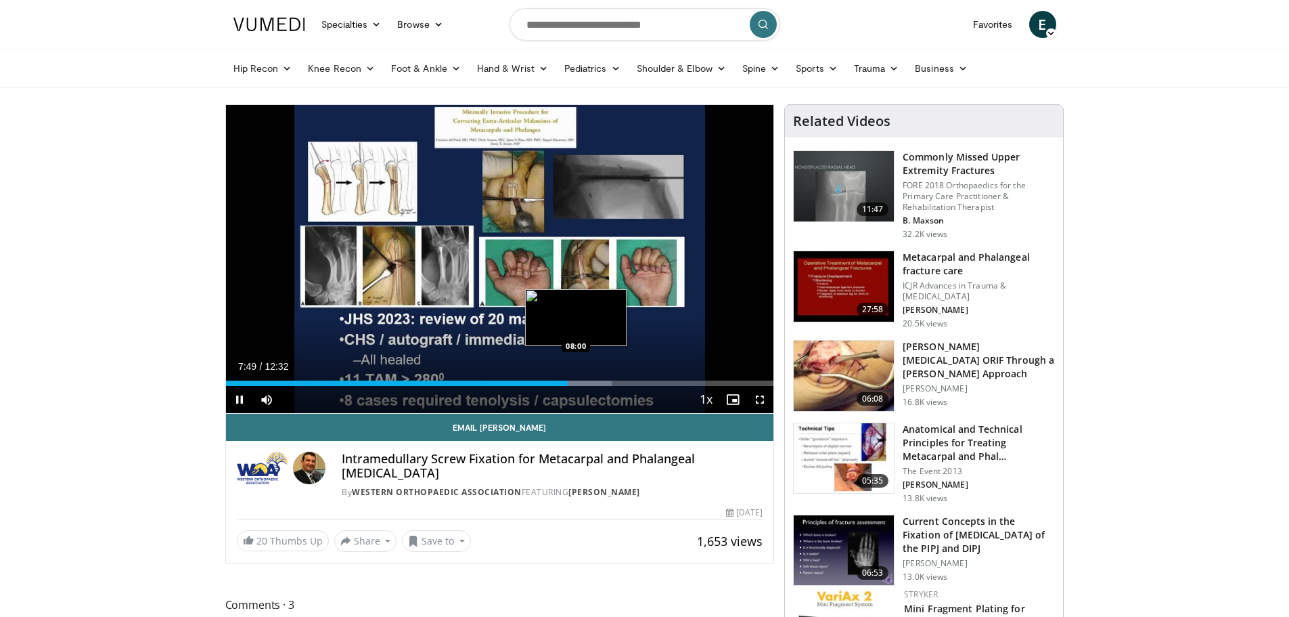
click at [577, 381] on div "Progress Bar" at bounding box center [579, 382] width 66 height 5
click at [589, 381] on div "Loaded : 72.54% 08:02 08:18" at bounding box center [500, 382] width 548 height 5
click at [600, 381] on div "Progress Bar" at bounding box center [604, 382] width 68 height 5
click at [612, 383] on div "Progress Bar" at bounding box center [613, 382] width 69 height 5
click at [631, 381] on div "Progress Bar" at bounding box center [626, 382] width 68 height 5
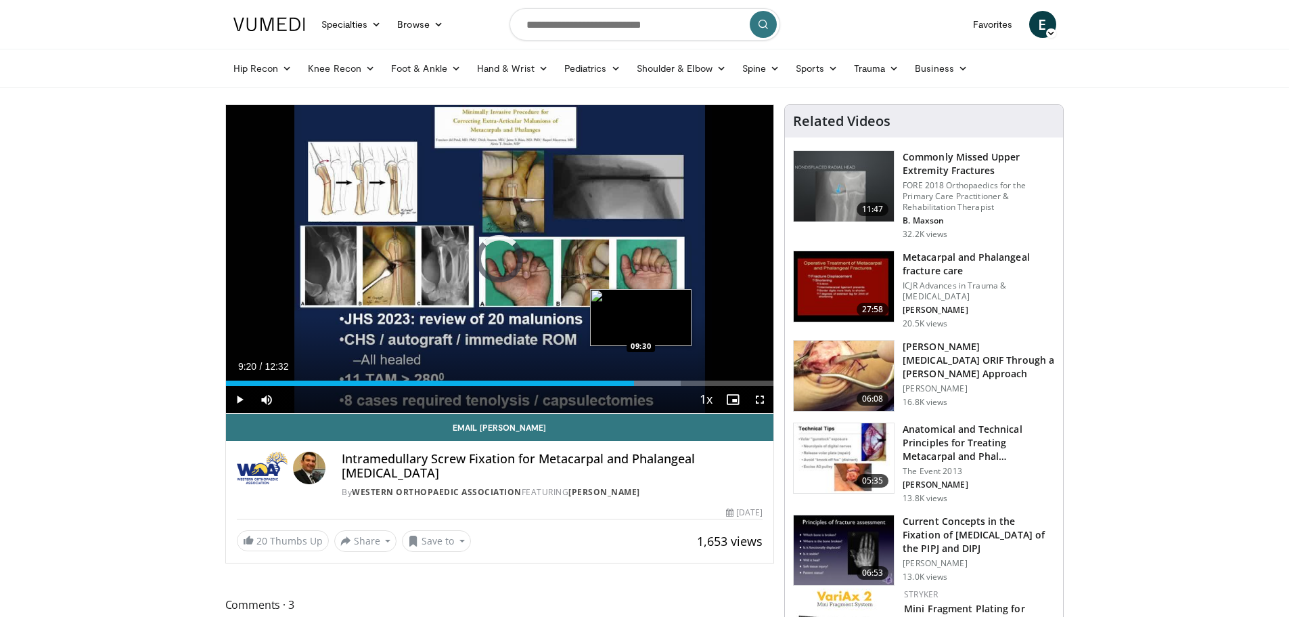
click at [642, 382] on div "Loaded : 83.10% 09:20 09:30" at bounding box center [500, 382] width 548 height 5
click at [682, 383] on div "Loaded : 91.01% 10:21 10:28" at bounding box center [500, 382] width 548 height 5
click at [706, 384] on div "Progress Bar" at bounding box center [694, 382] width 68 height 5
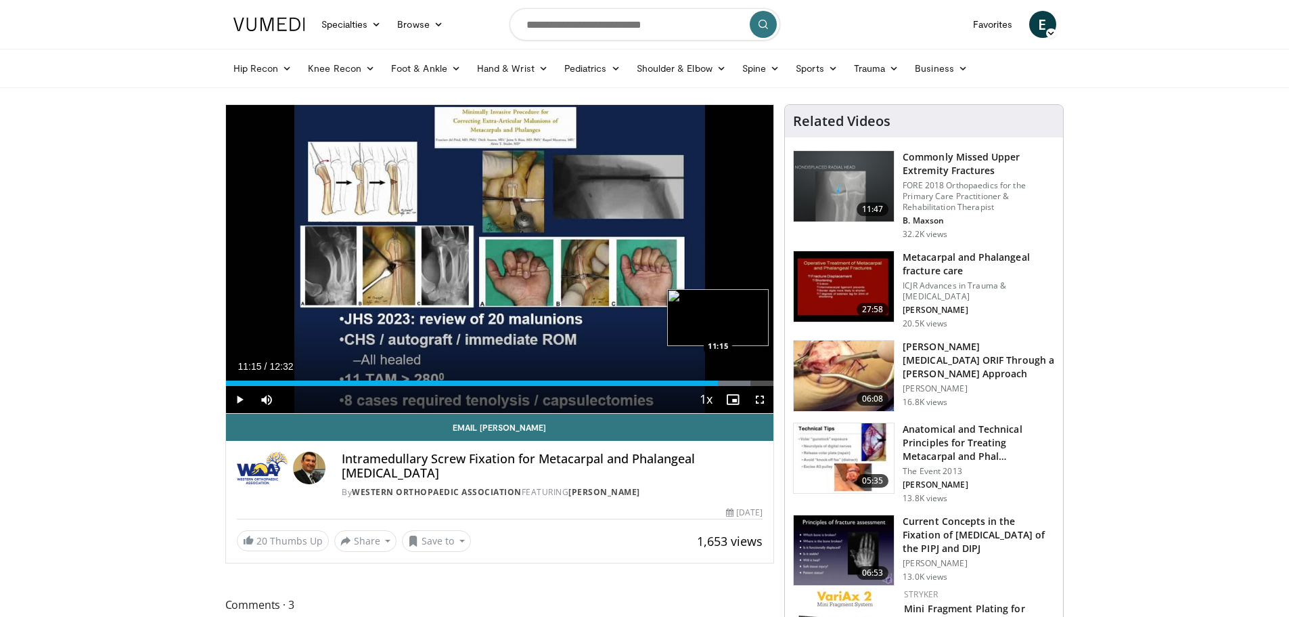
click at [719, 382] on div "Progress Bar" at bounding box center [718, 382] width 66 height 5
click at [735, 381] on div "Loaded : 98.40% 11:39 11:38" at bounding box center [500, 382] width 548 height 5
click at [747, 382] on div "Progress Bar" at bounding box center [744, 382] width 60 height 5
click at [758, 381] on div "Progress Bar" at bounding box center [744, 382] width 60 height 5
click at [767, 383] on div "Progress Bar" at bounding box center [744, 382] width 60 height 5
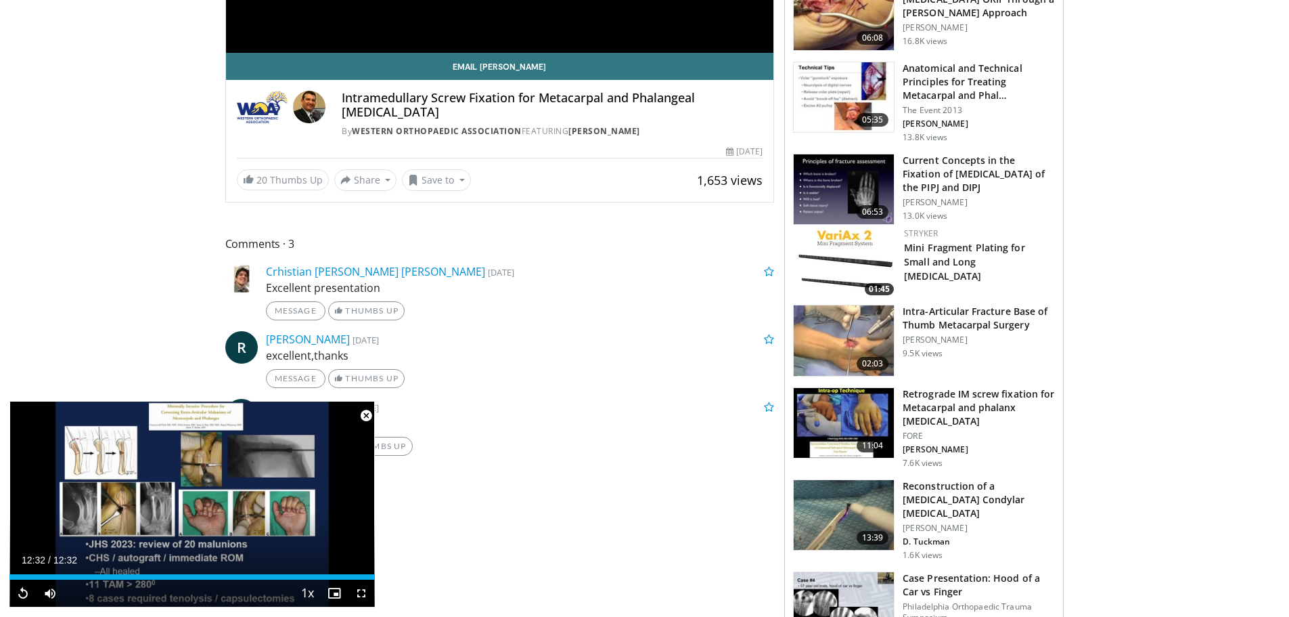
scroll to position [474, 0]
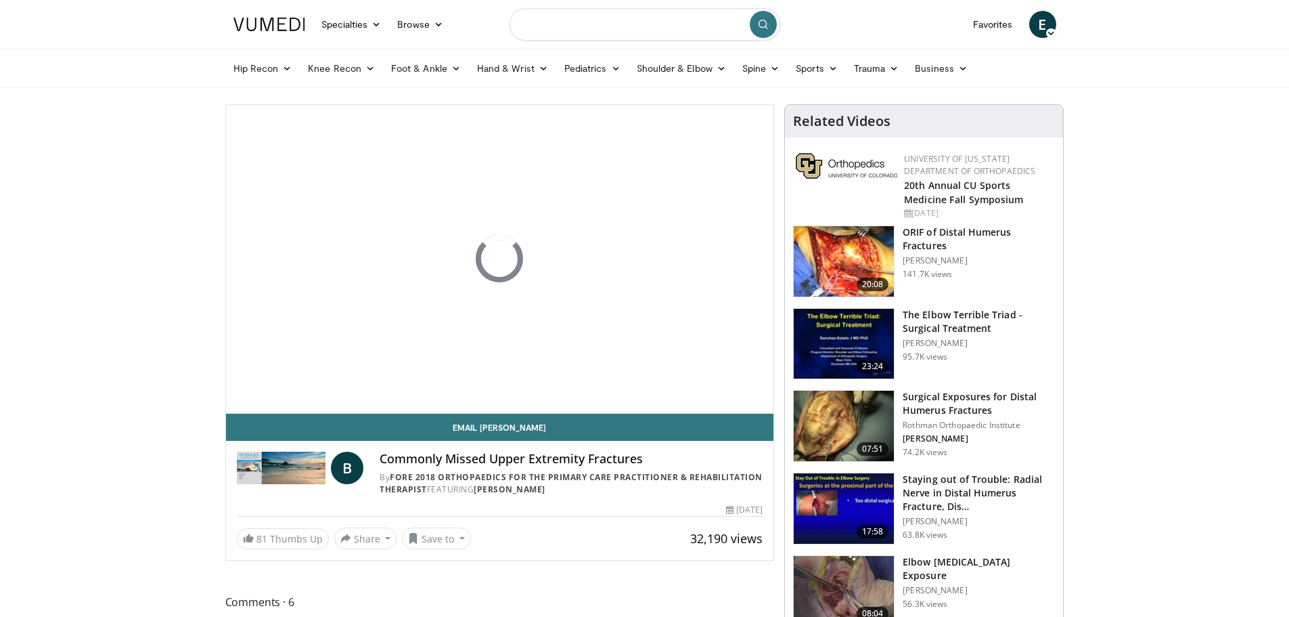
click at [622, 33] on input "Search topics, interventions" at bounding box center [645, 24] width 271 height 32
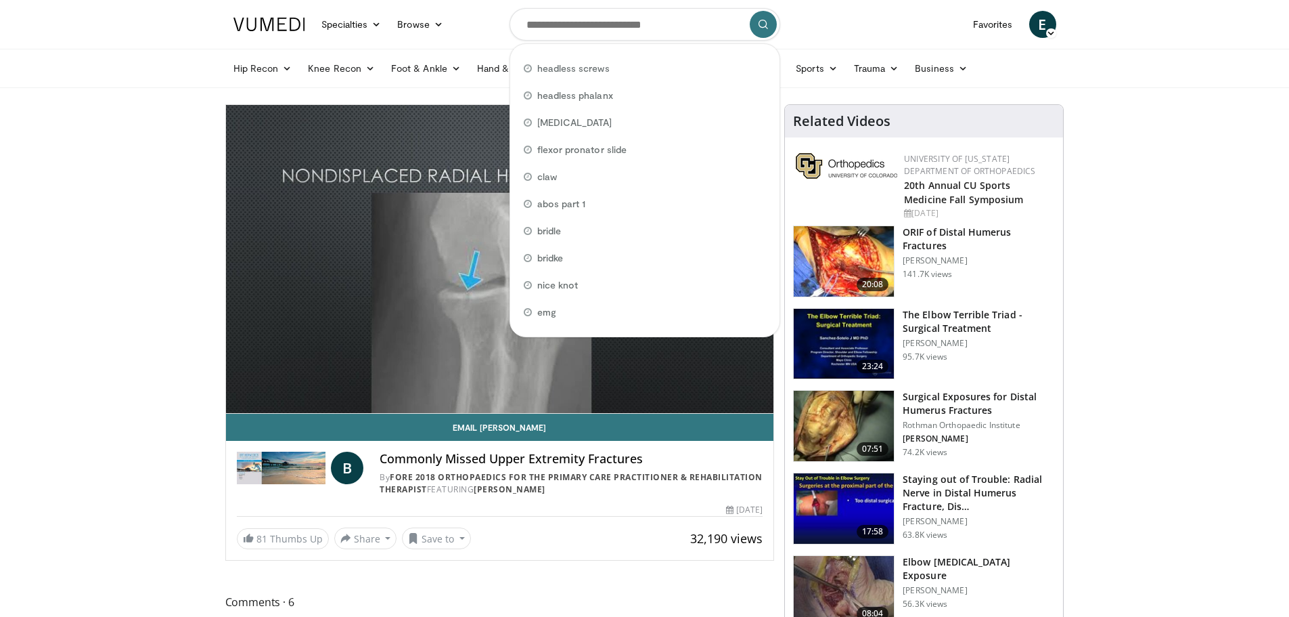
click at [457, 28] on nav "Specialties Adult & Family Medicine Allergy, [MEDICAL_DATA], Immunology Anesthe…" at bounding box center [644, 24] width 839 height 49
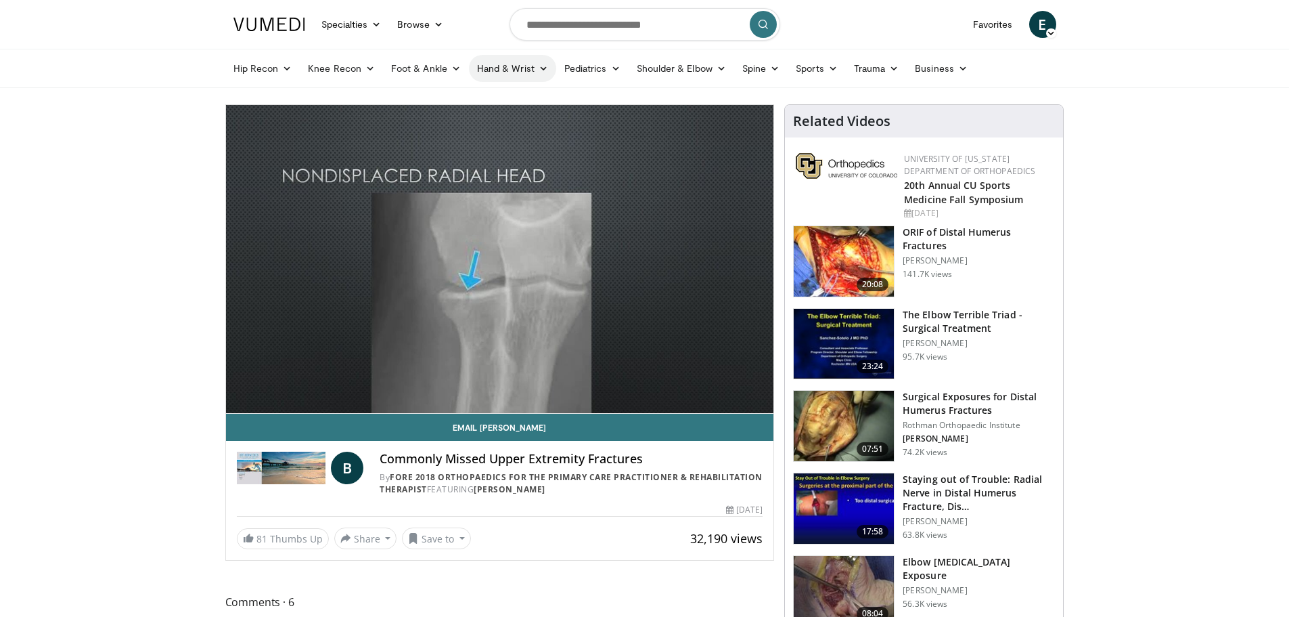
click at [539, 76] on link "Hand & Wrist" at bounding box center [512, 68] width 87 height 27
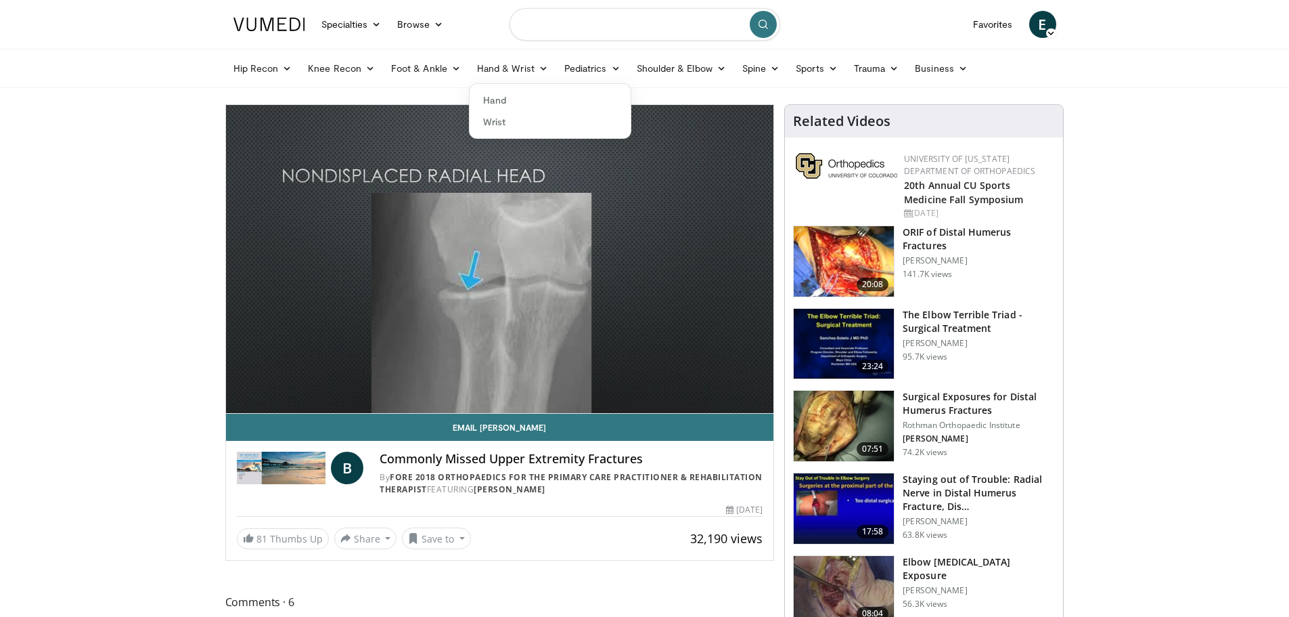
click at [586, 20] on input "Search topics, interventions" at bounding box center [645, 24] width 271 height 32
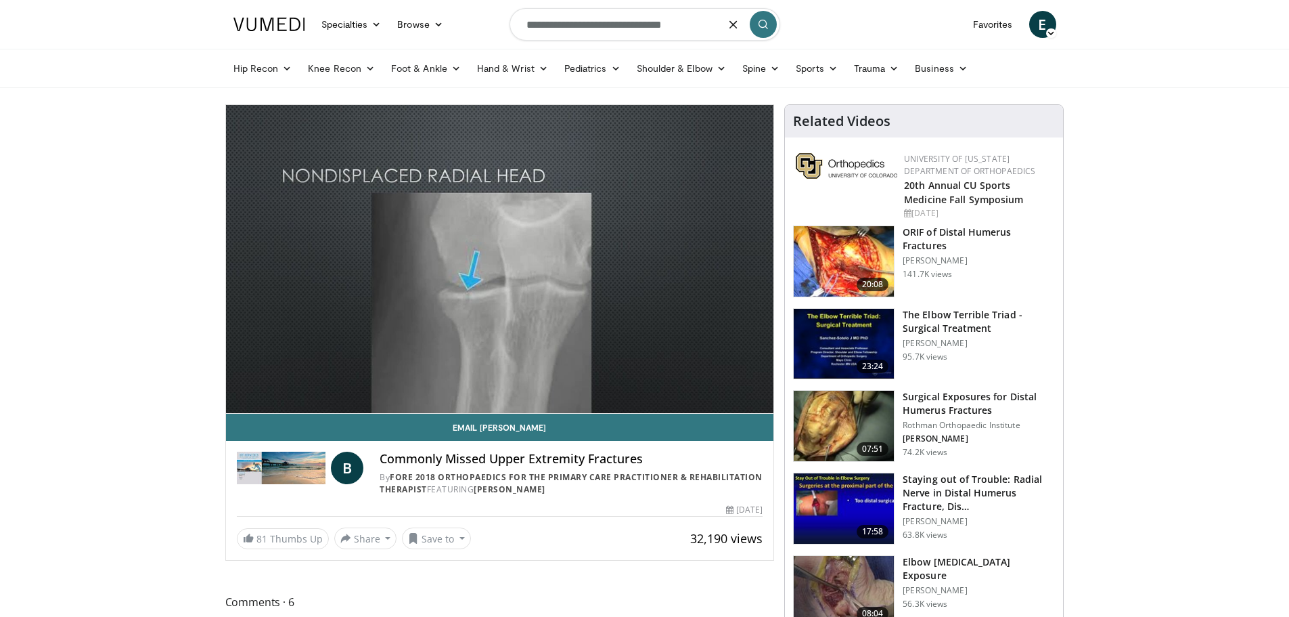
type input "**********"
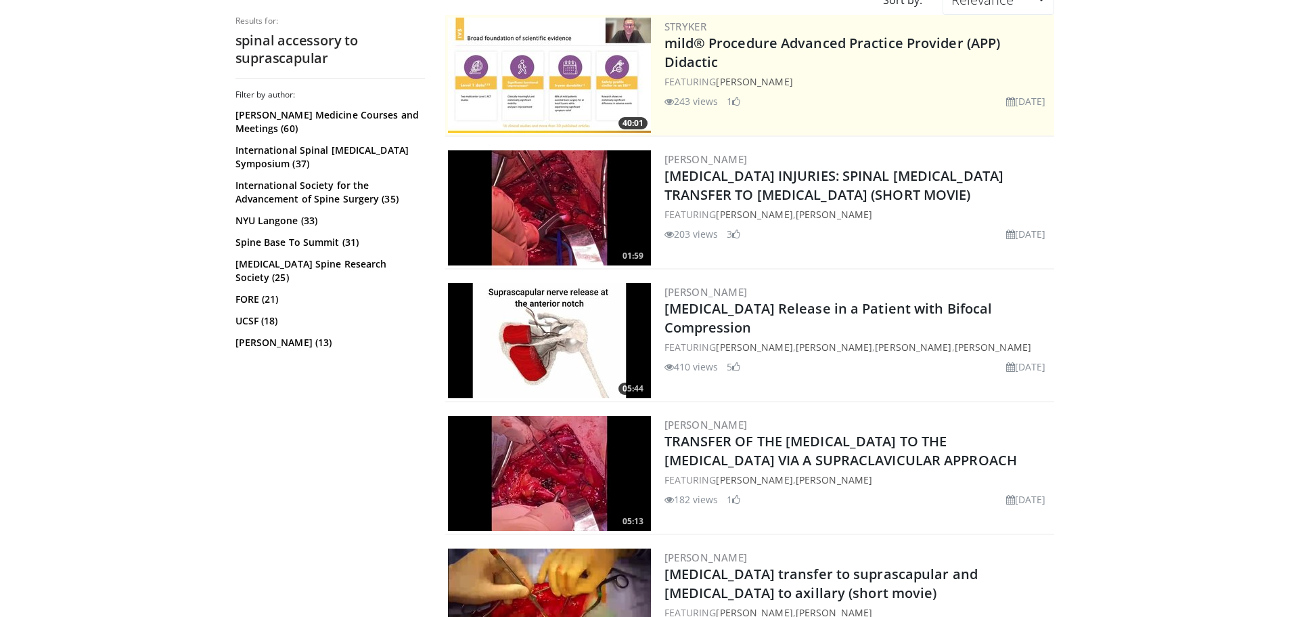
scroll to position [338, 0]
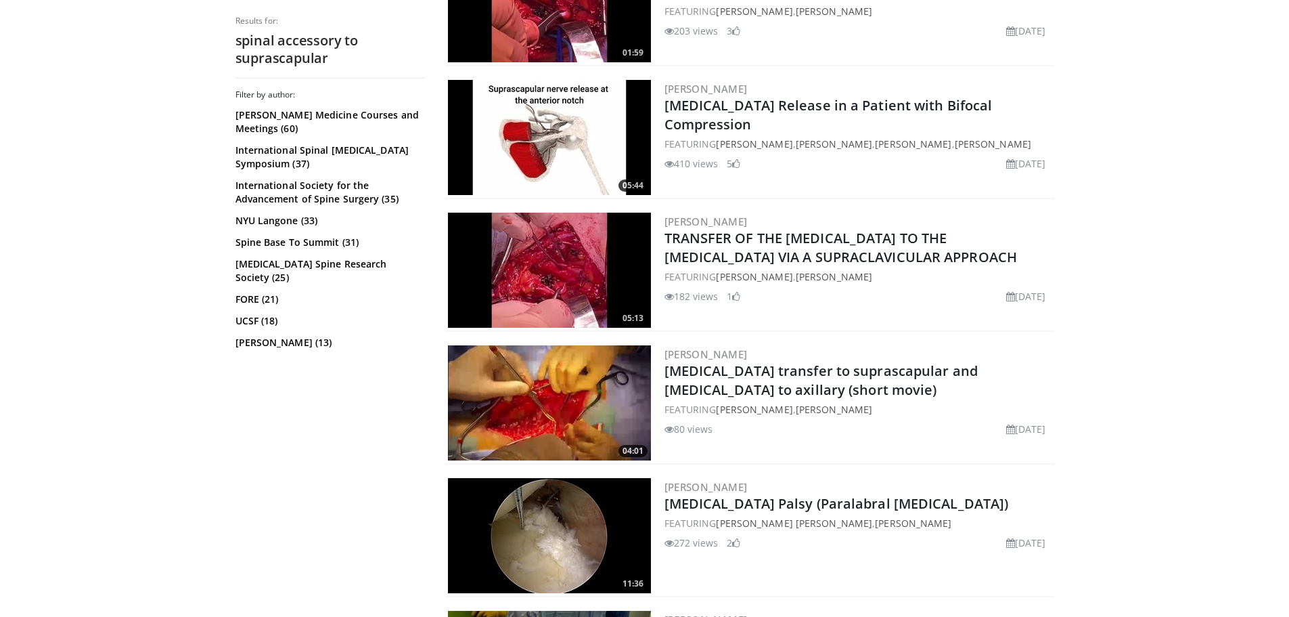
click at [544, 401] on img at bounding box center [549, 402] width 203 height 115
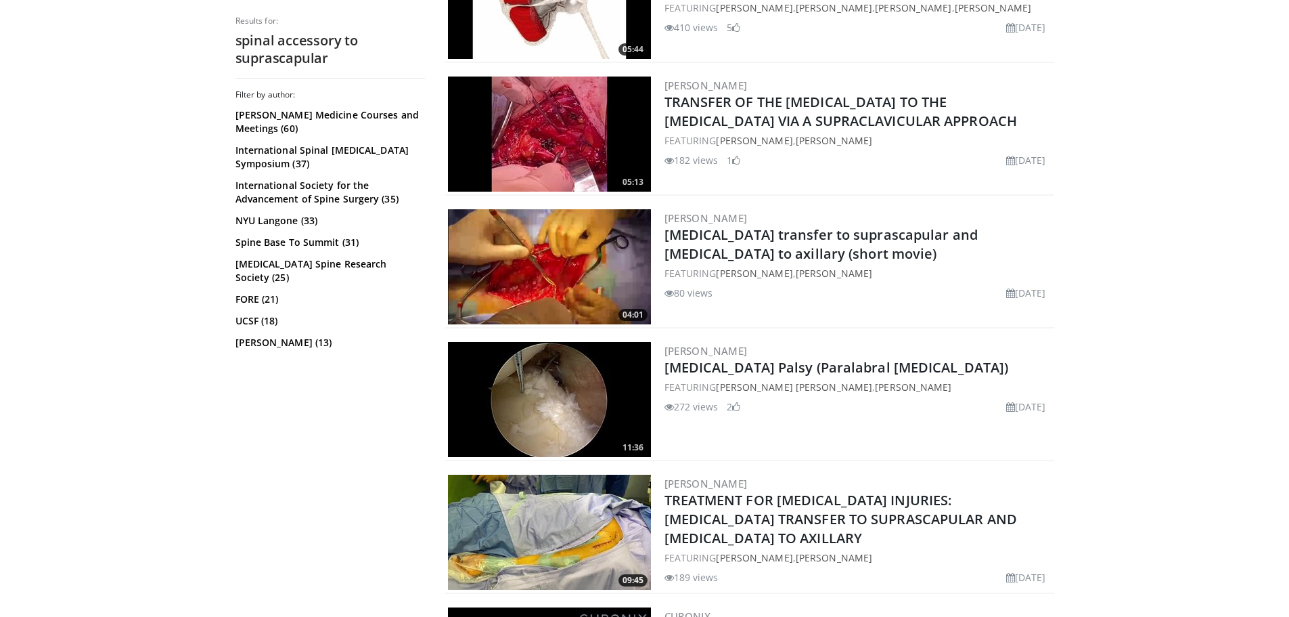
scroll to position [745, 0]
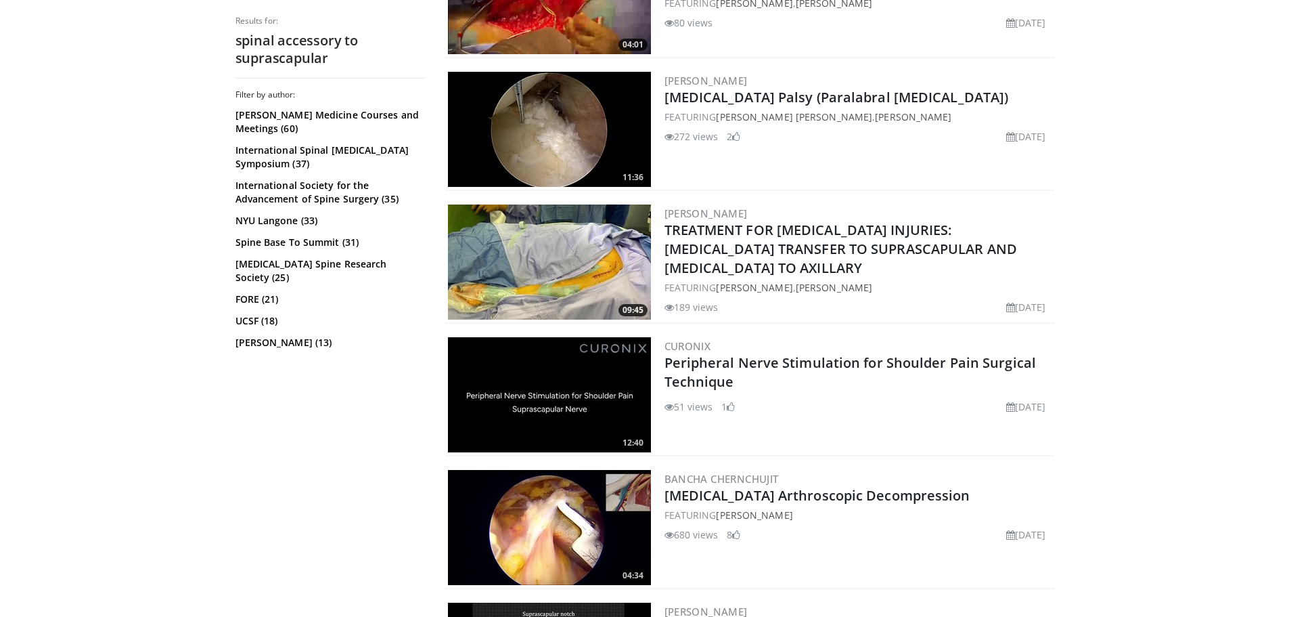
click at [562, 267] on img at bounding box center [549, 261] width 203 height 115
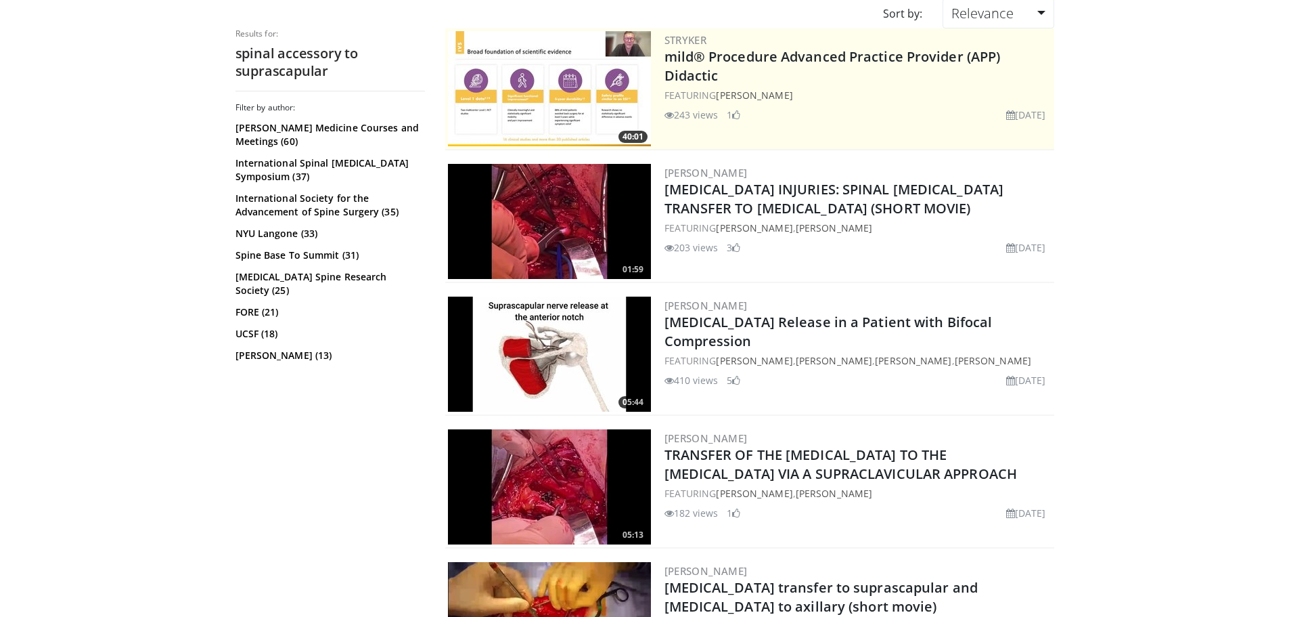
scroll to position [338, 0]
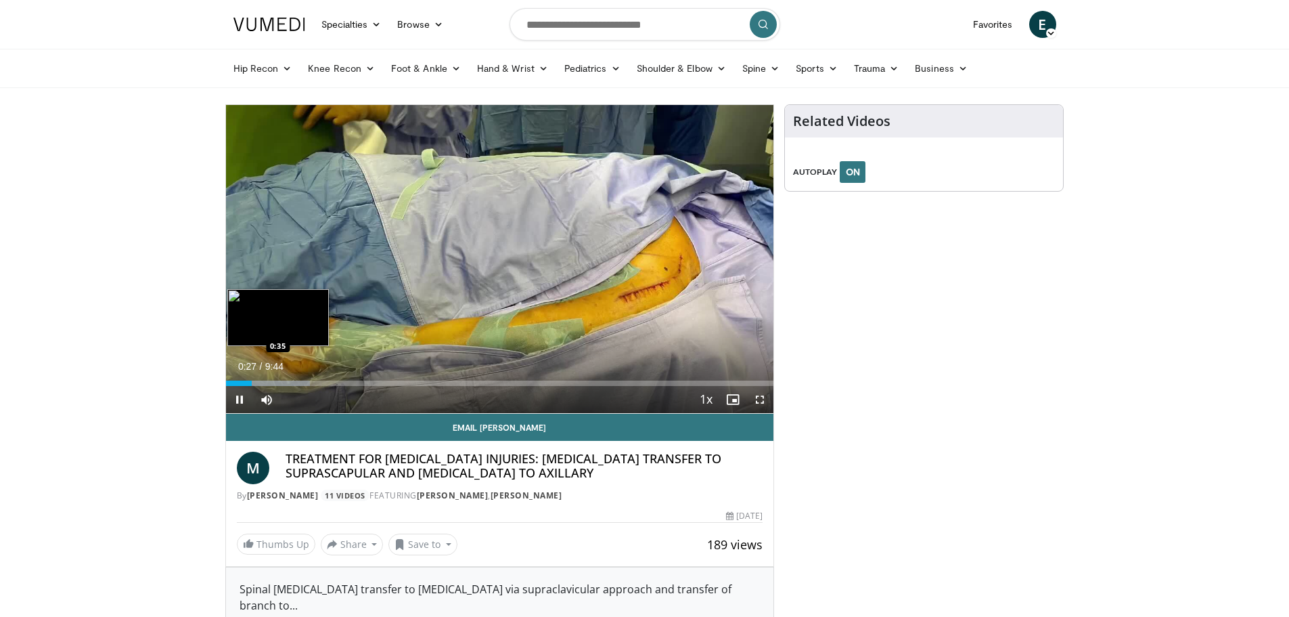
click at [259, 382] on div "Loaded : 15.37% 0:28 0:35" at bounding box center [500, 382] width 548 height 5
click at [285, 383] on div "Loaded : 18.79% 0:48 1:04" at bounding box center [500, 382] width 548 height 5
click at [301, 380] on div "Progress Bar" at bounding box center [303, 382] width 90 height 5
click at [320, 381] on div "Progress Bar" at bounding box center [320, 382] width 91 height 5
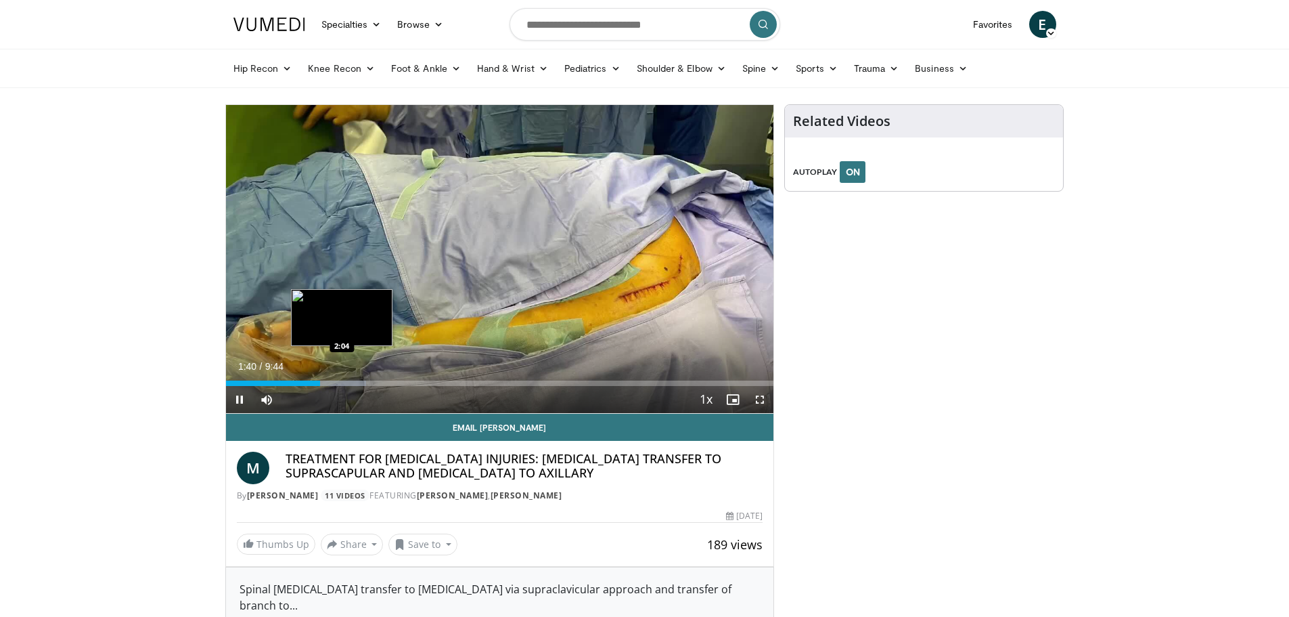
click at [342, 382] on div "Loaded : 25.62% 1:40 2:04" at bounding box center [500, 382] width 548 height 5
click at [362, 380] on div "Progress Bar" at bounding box center [360, 382] width 88 height 5
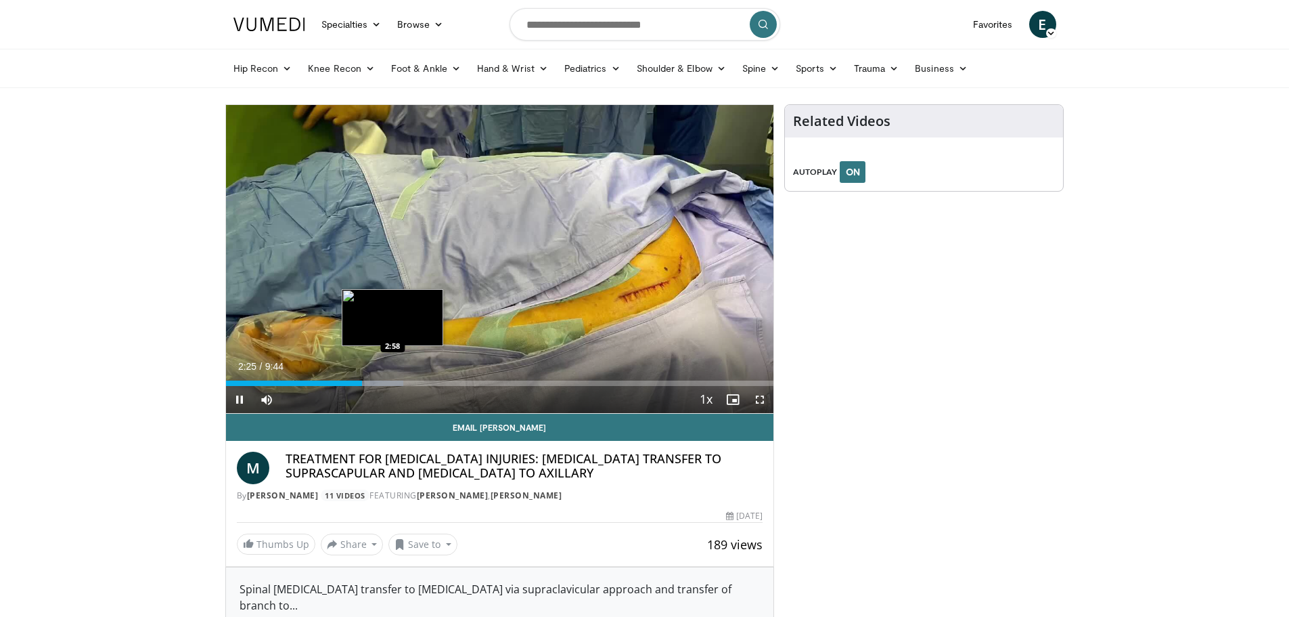
click at [393, 382] on div "Progress Bar" at bounding box center [368, 382] width 69 height 5
click at [430, 380] on div "Loaded : 41.00% 2:59 3:37" at bounding box center [500, 382] width 548 height 5
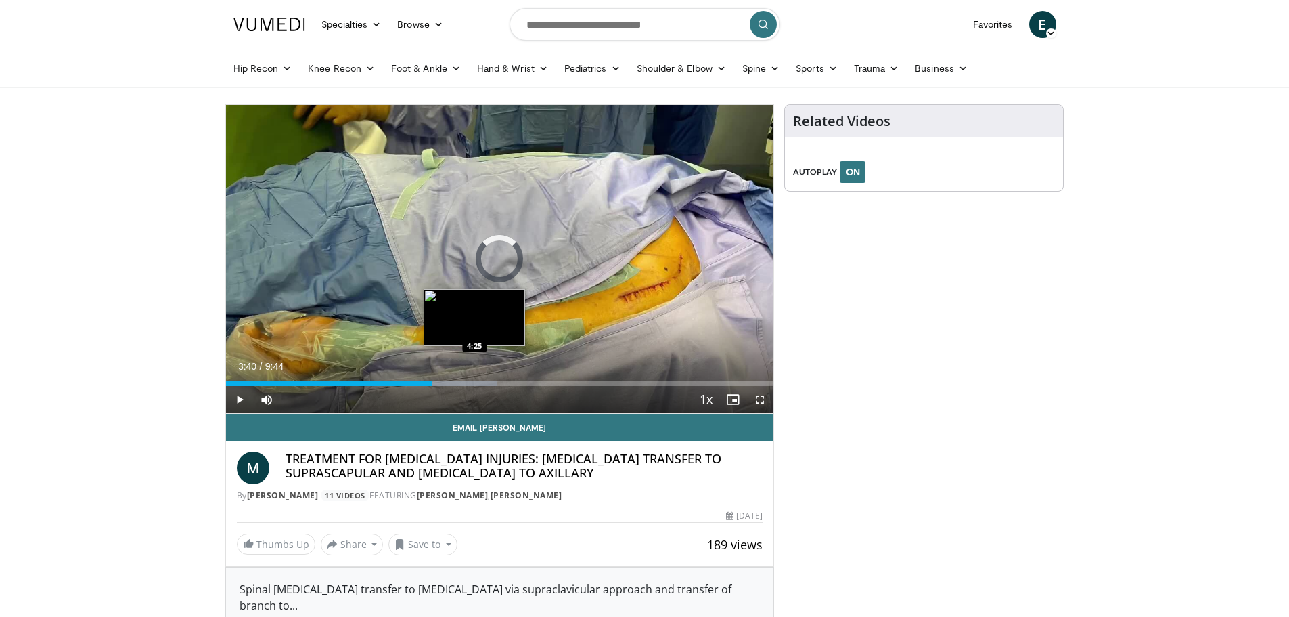
click at [475, 381] on div "Loaded : 49.54% 3:40 4:25" at bounding box center [500, 382] width 548 height 5
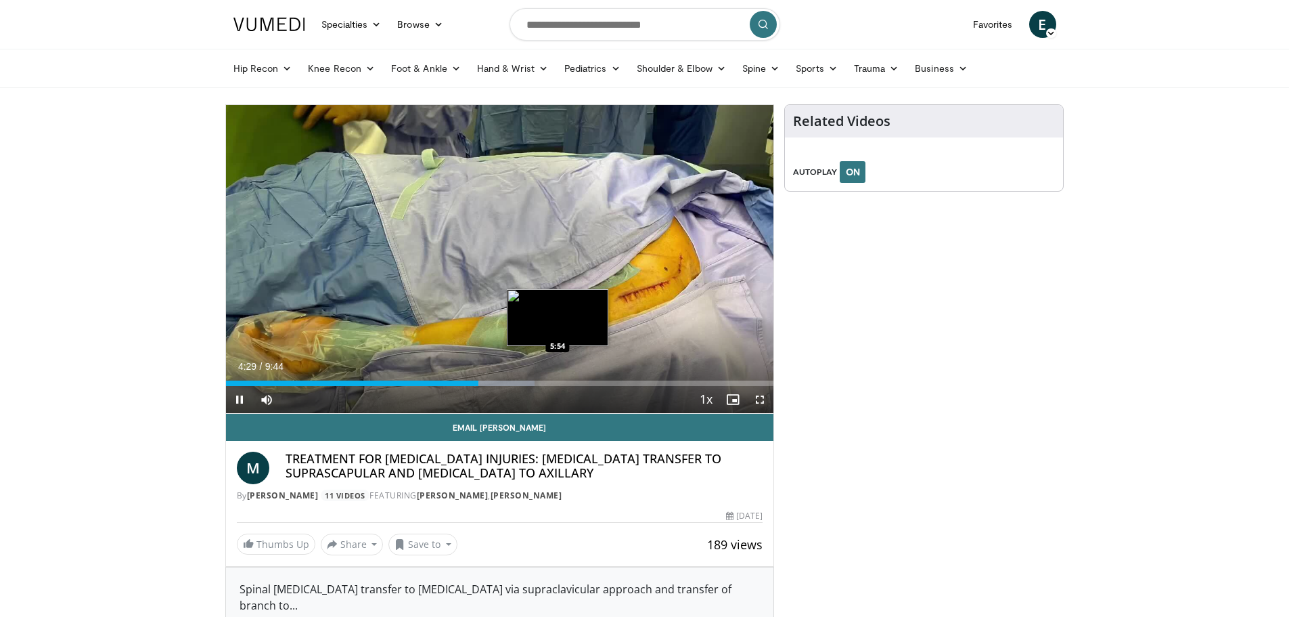
click at [558, 380] on div "Loaded : 56.38% 4:29 5:54" at bounding box center [500, 382] width 548 height 5
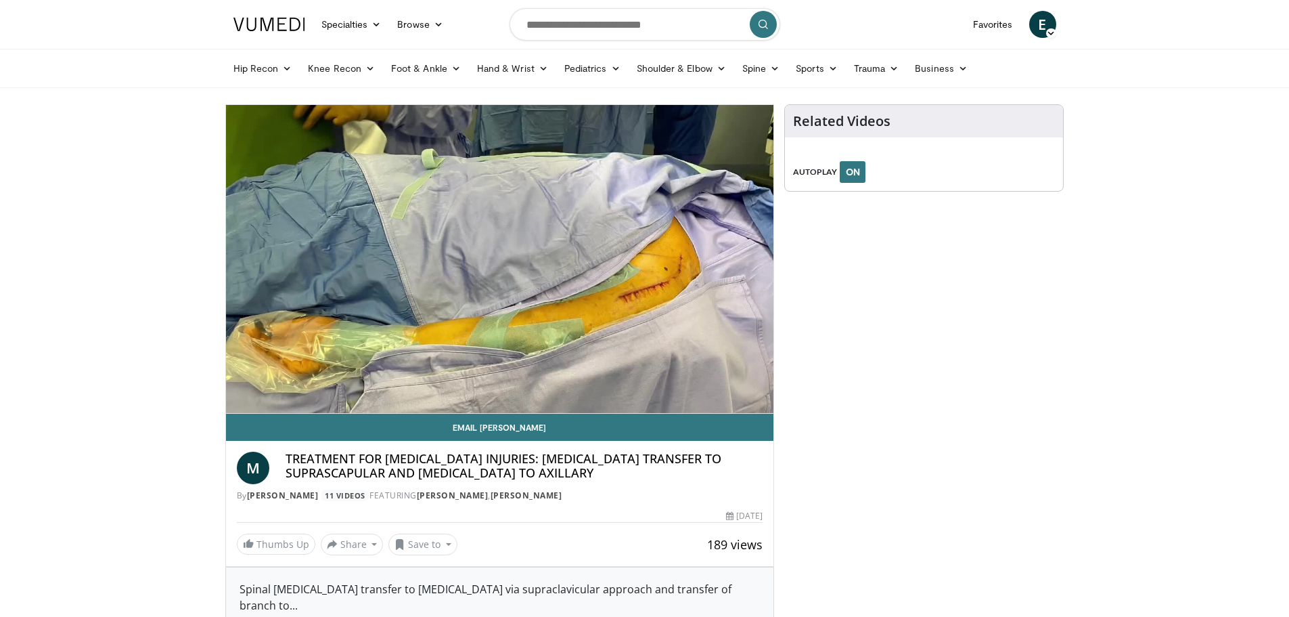
click at [599, 378] on div "10 seconds Tap to unmute" at bounding box center [500, 259] width 548 height 308
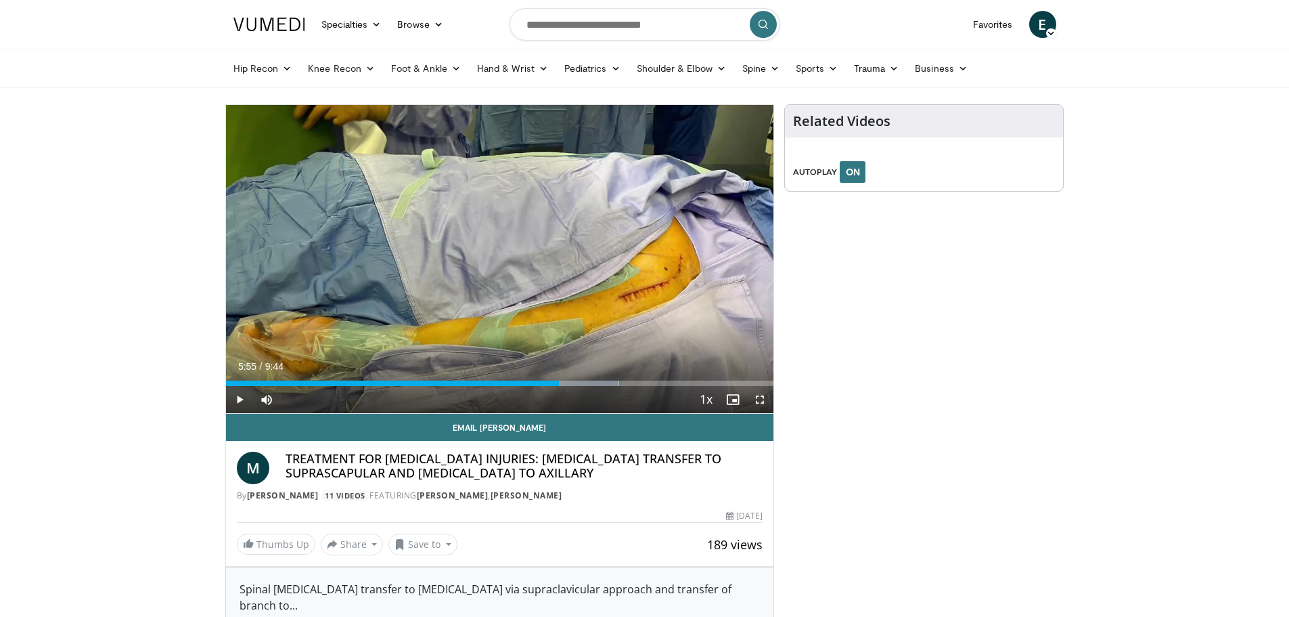
click at [602, 386] on div "Current Time 5:55 / Duration 9:44 Play Skip Backward Skip Forward Mute 75% Load…" at bounding box center [500, 399] width 548 height 27
click at [602, 382] on div "Progress Bar" at bounding box center [586, 382] width 65 height 5
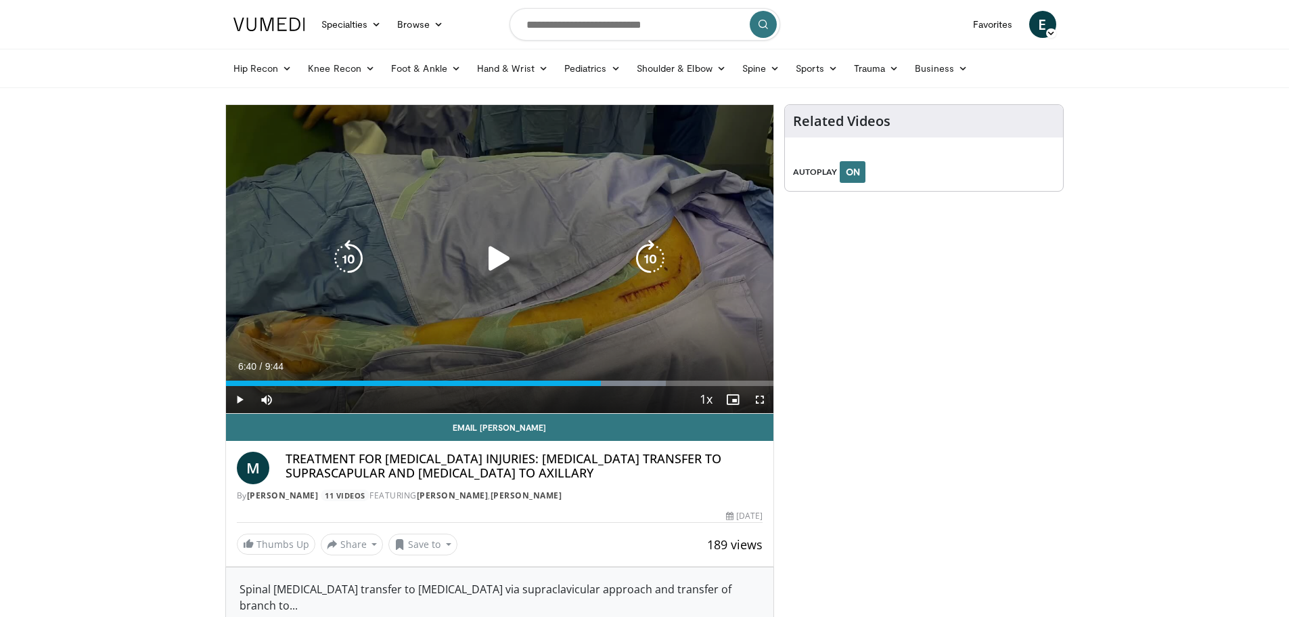
click at [525, 313] on div "10 seconds Tap to unmute" at bounding box center [500, 259] width 548 height 308
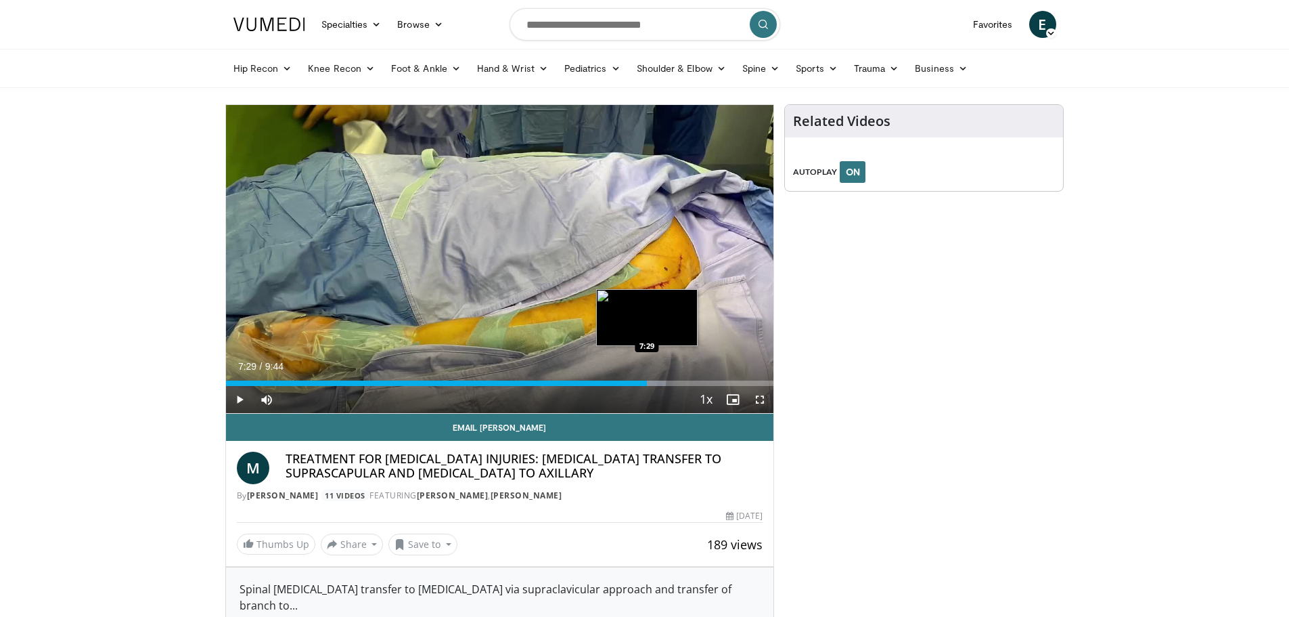
click at [647, 376] on div "Loaded : 80.30% 7:29 7:29" at bounding box center [500, 379] width 548 height 13
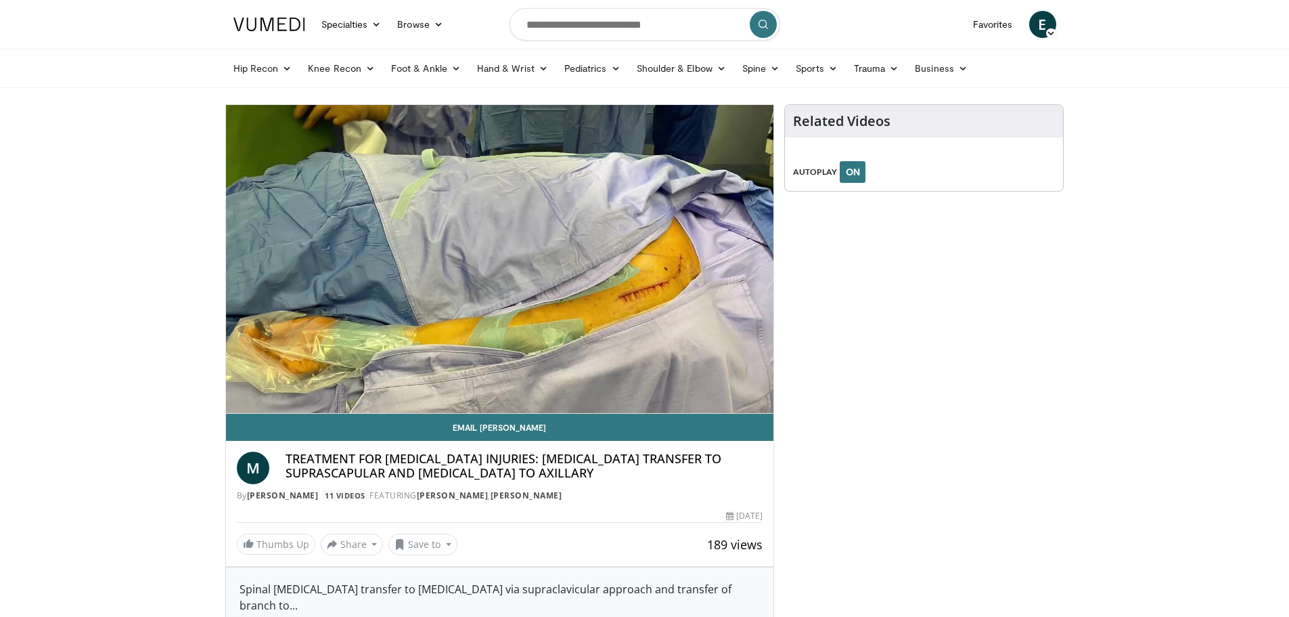
click at [682, 384] on div "10 seconds Tap to unmute" at bounding box center [500, 259] width 548 height 308
